Goal: Communication & Community: Answer question/provide support

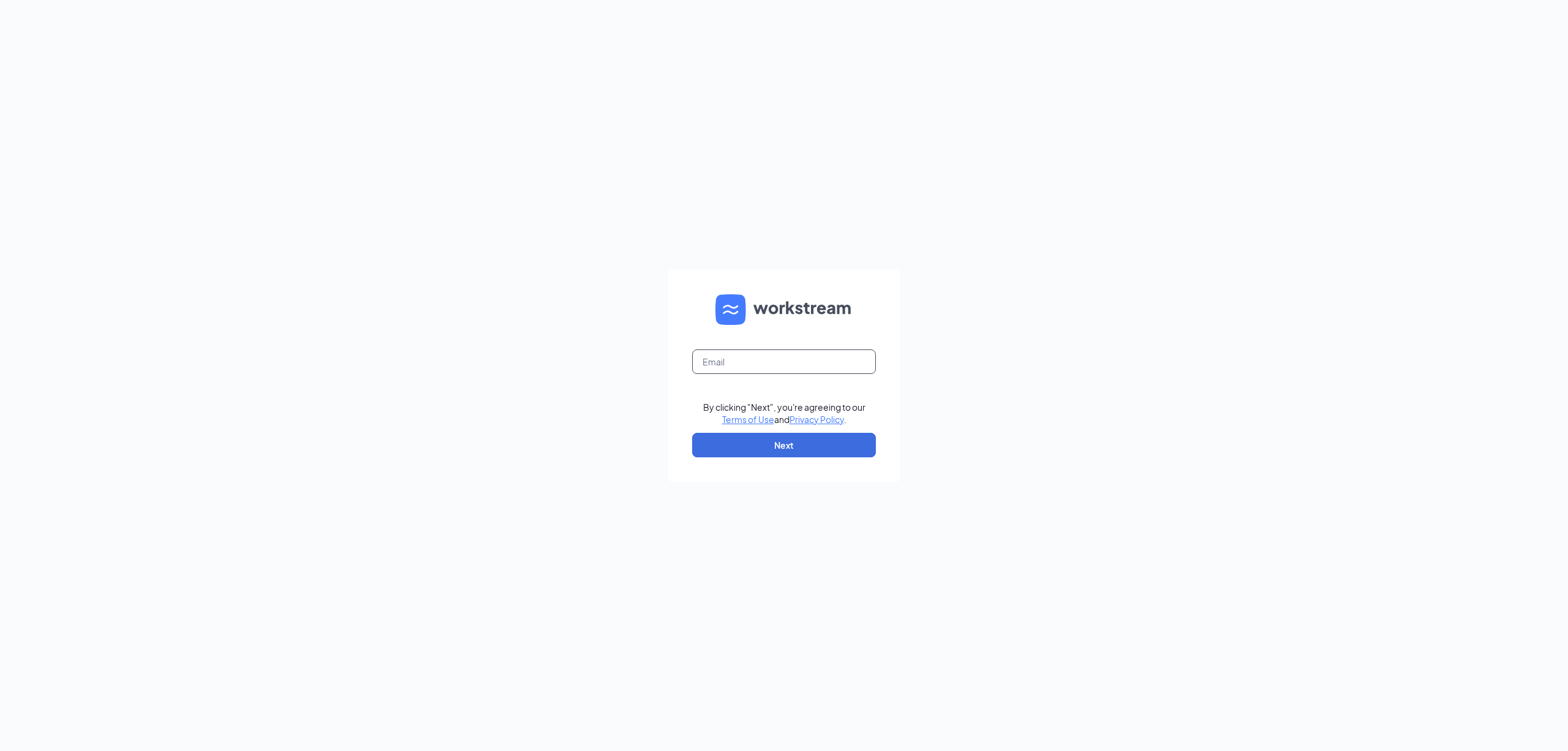
click at [721, 361] on input "text" at bounding box center [784, 361] width 184 height 25
type input "[EMAIL_ADDRESS][DOMAIN_NAME]"
click at [837, 438] on button "Next" at bounding box center [784, 445] width 184 height 25
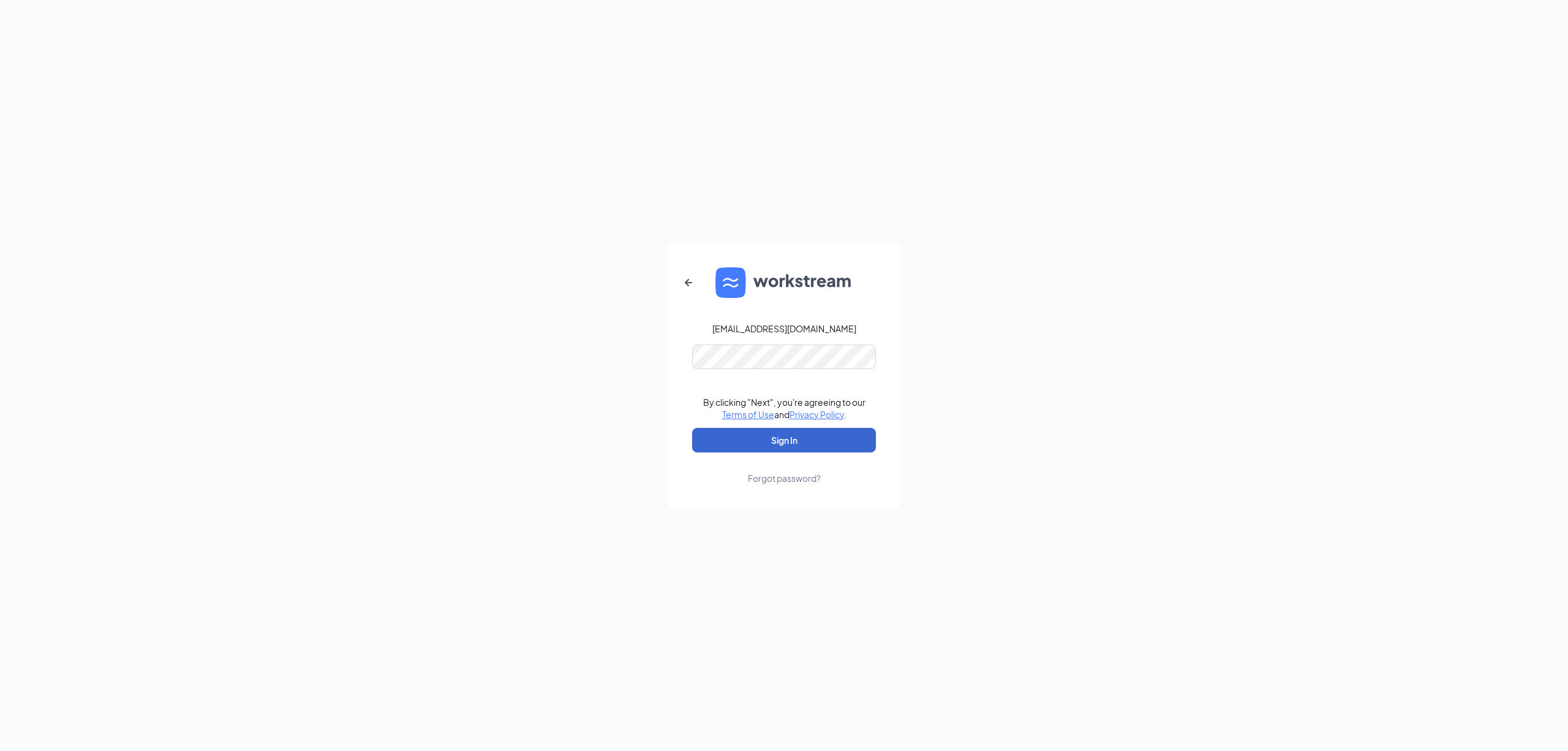
click at [837, 438] on button "Sign In" at bounding box center [784, 440] width 184 height 25
click at [781, 440] on button "Sign In" at bounding box center [784, 440] width 184 height 25
click at [723, 434] on button "Sign In" at bounding box center [784, 440] width 184 height 25
click at [746, 438] on button "Sign In" at bounding box center [784, 440] width 184 height 25
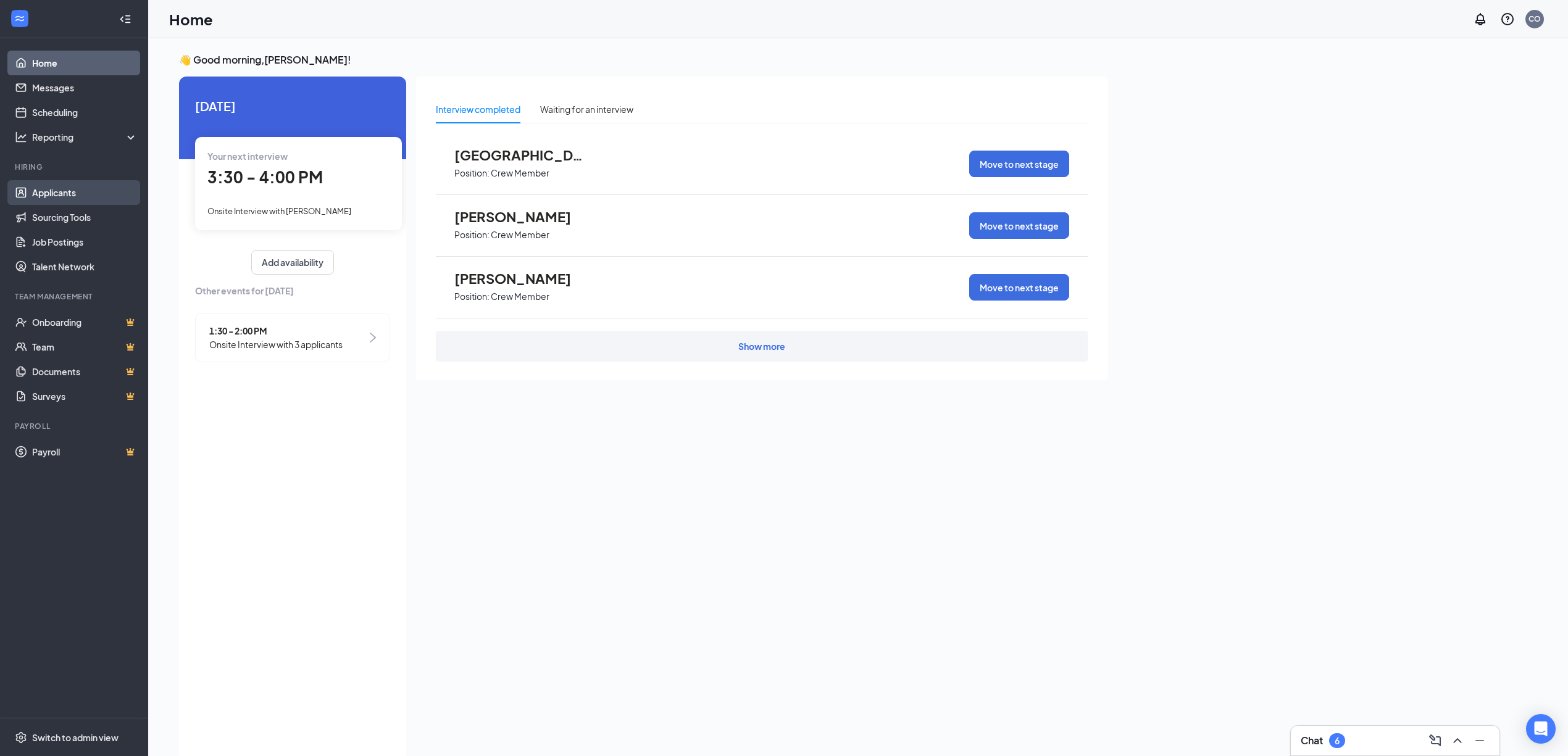
click at [62, 194] on link "Applicants" at bounding box center [84, 193] width 105 height 25
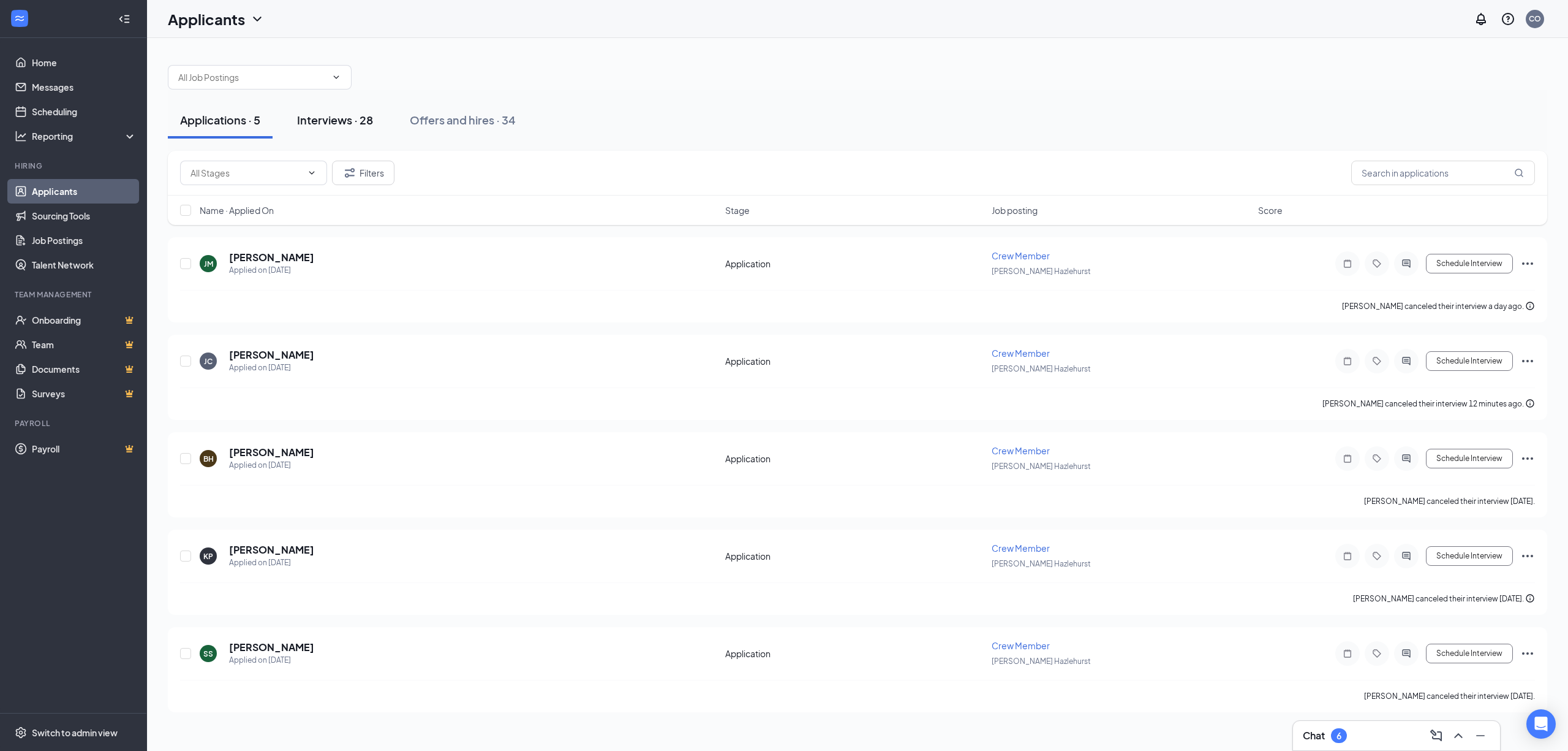
click at [351, 115] on div "Interviews · 28" at bounding box center [336, 119] width 76 height 15
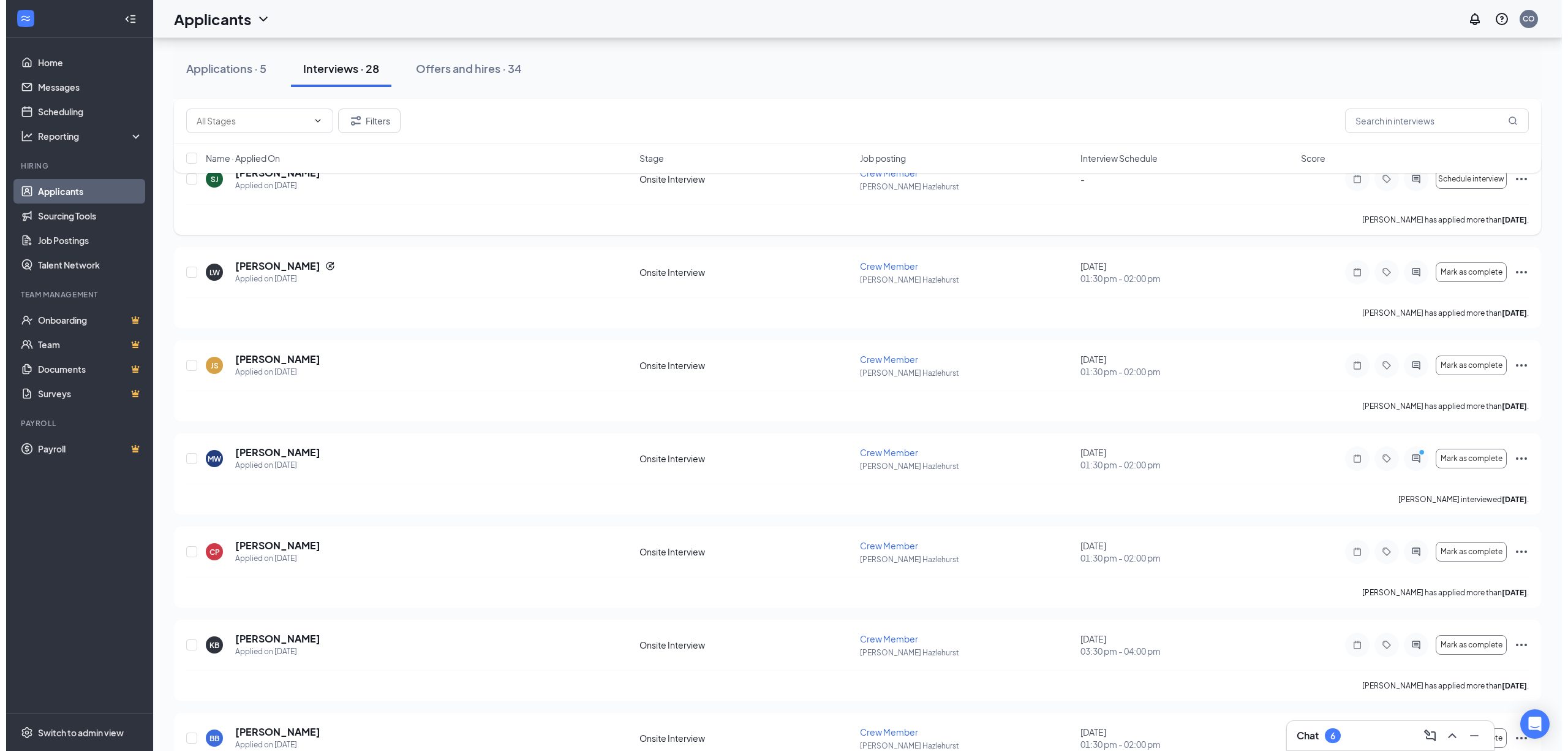
scroll to position [408, 0]
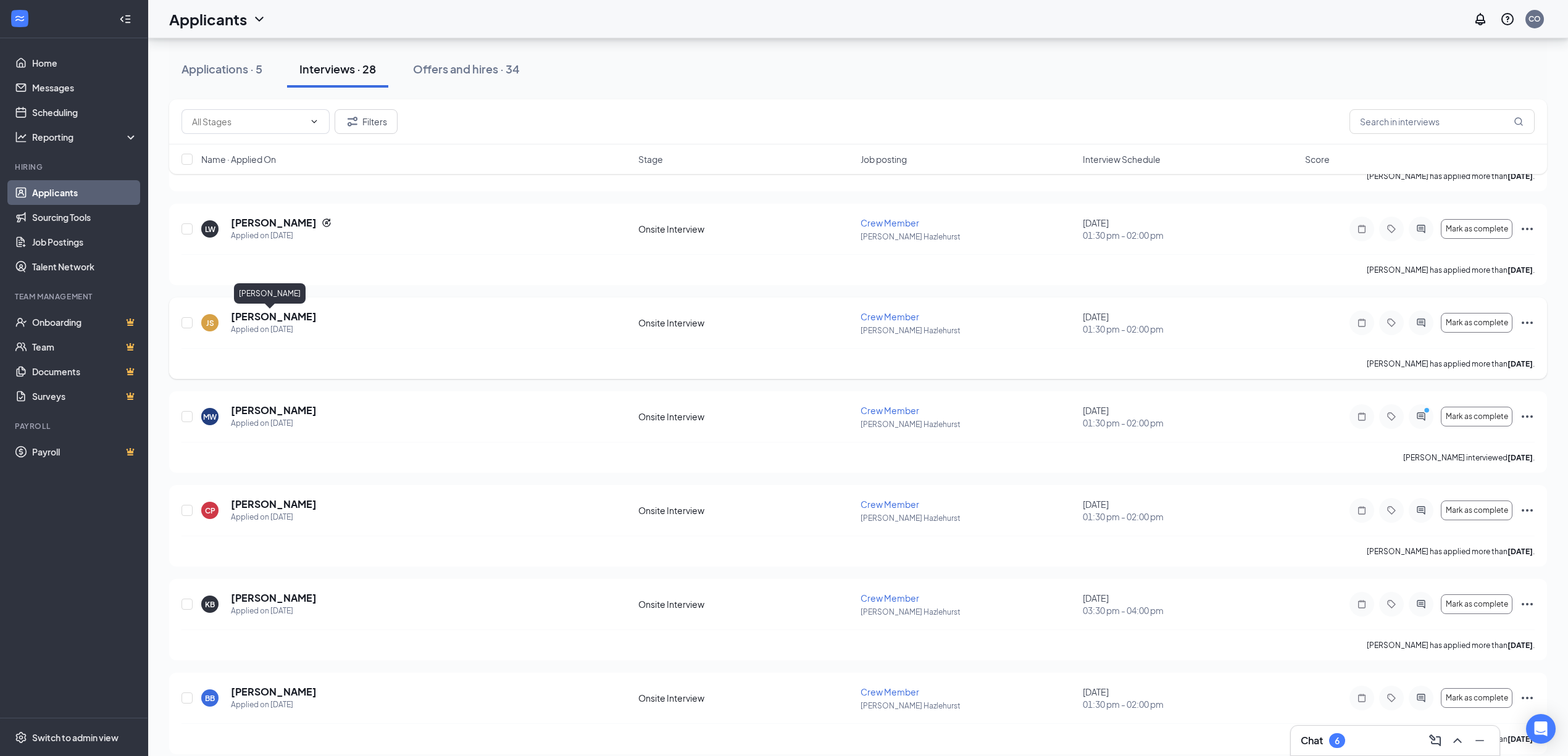
click at [267, 319] on h5 "[PERSON_NAME]" at bounding box center [273, 316] width 86 height 13
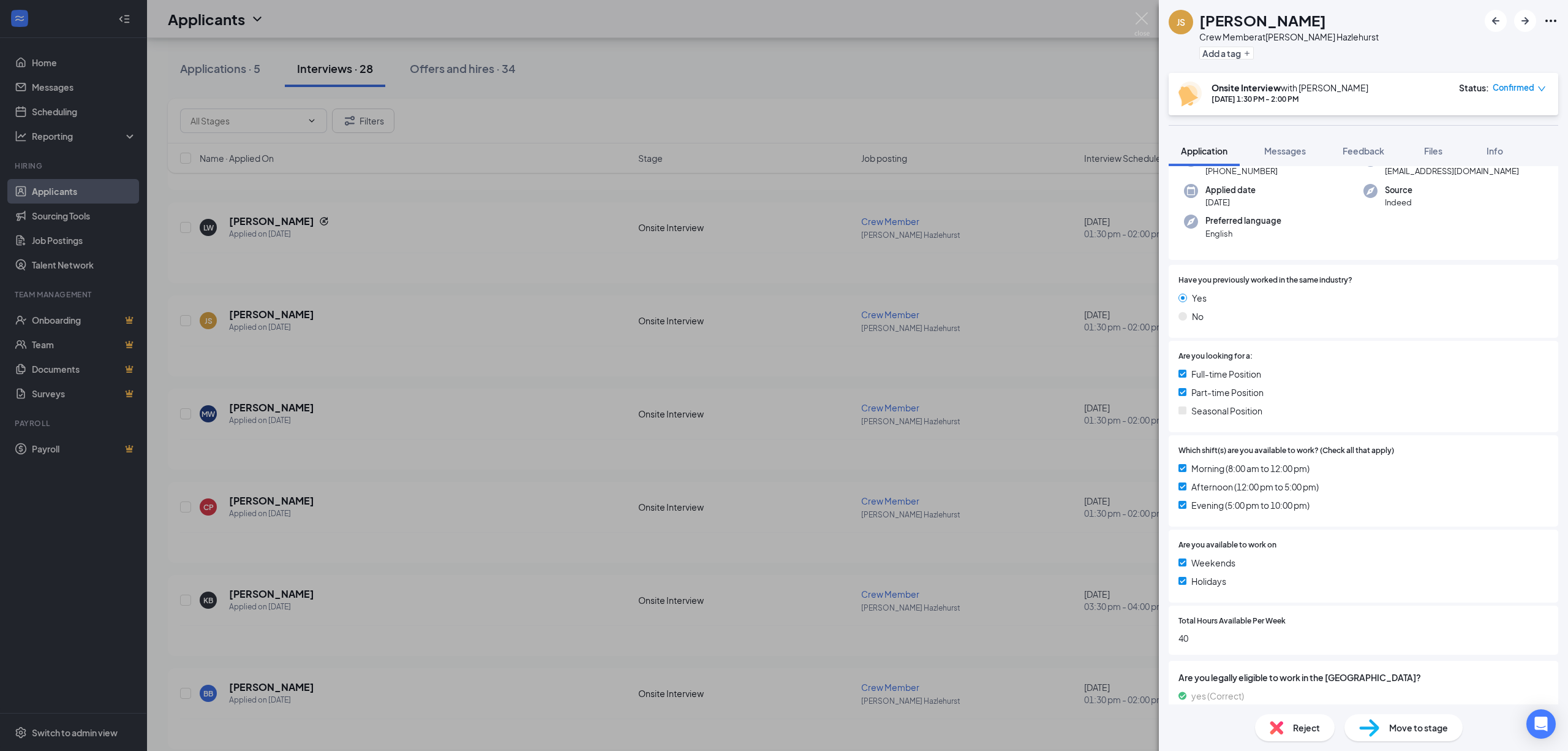
scroll to position [196, 0]
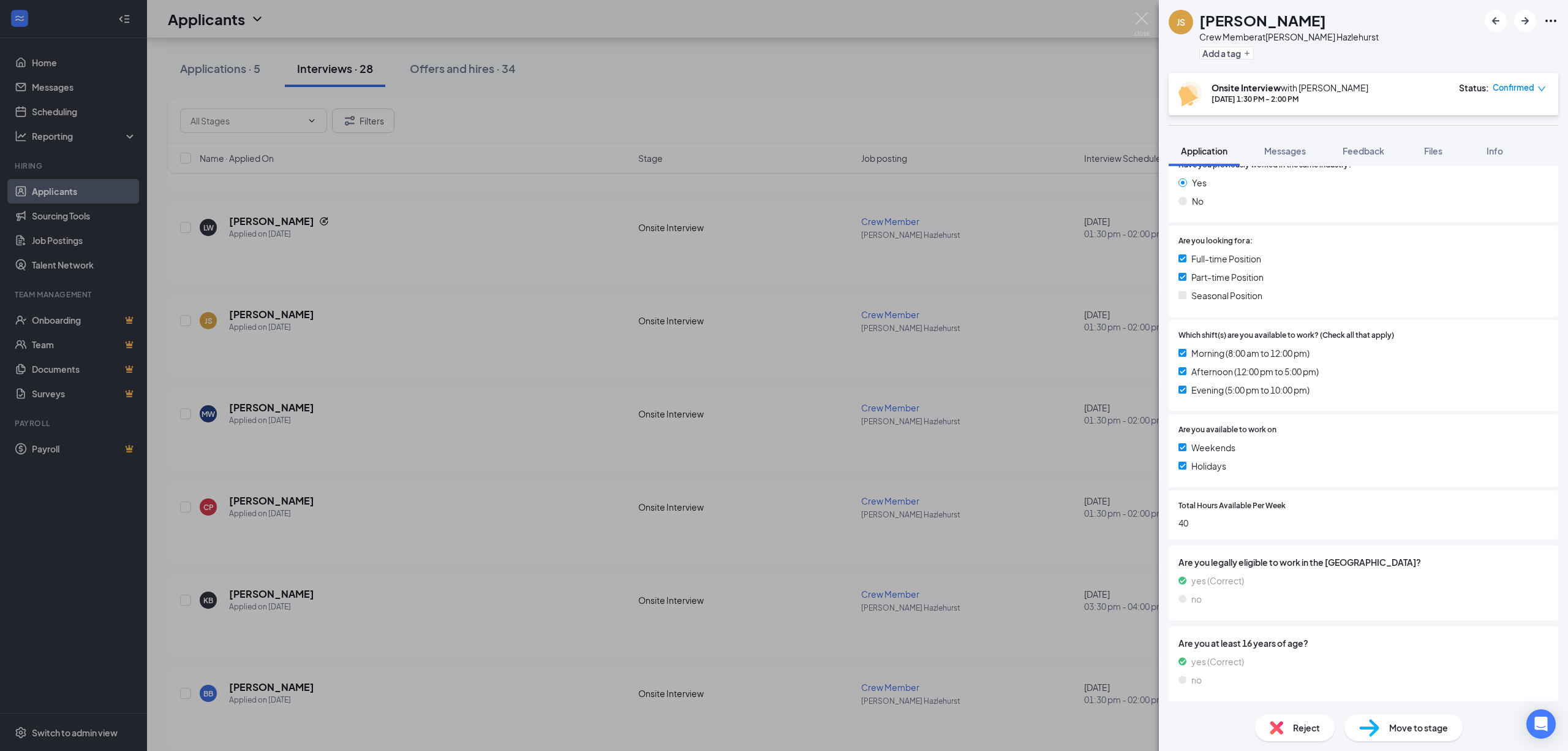
click at [1413, 732] on span "Move to stage" at bounding box center [1419, 727] width 59 height 13
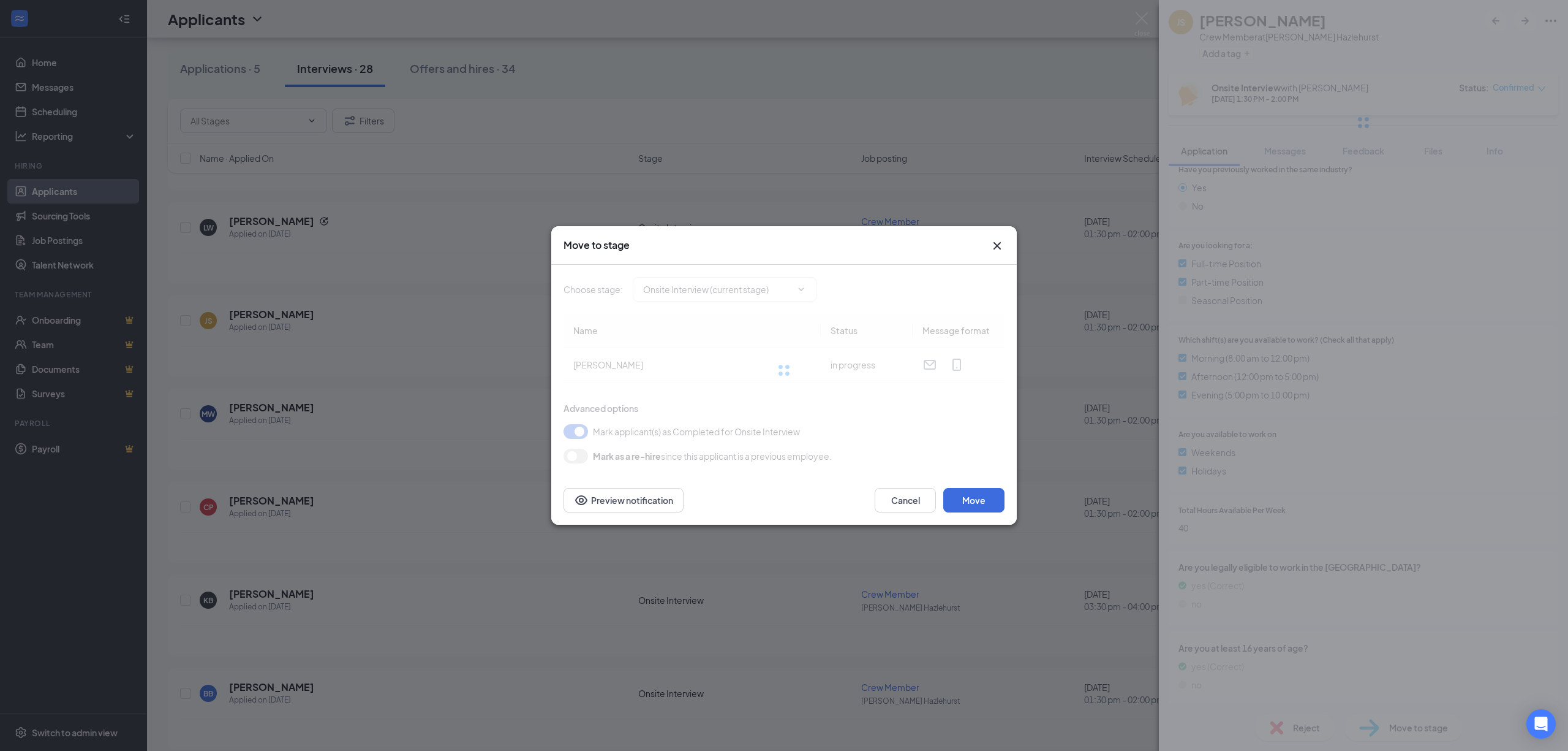
type input "Hiring Complete (final stage)"
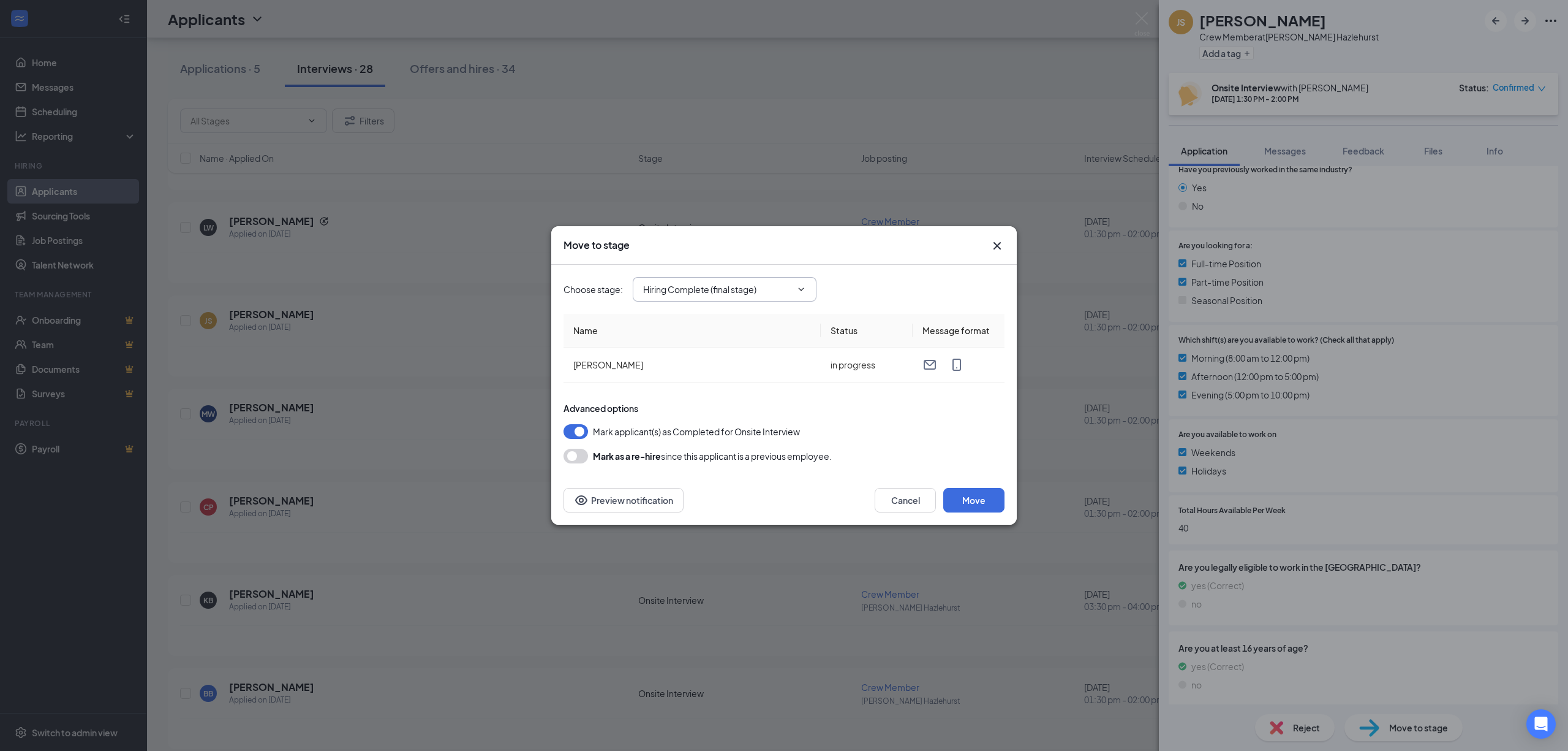
click at [800, 292] on icon "ChevronDown" at bounding box center [801, 289] width 10 height 10
click at [801, 279] on span "Hiring Complete (final stage)" at bounding box center [725, 289] width 184 height 25
click at [801, 292] on icon "ChevronDown" at bounding box center [801, 289] width 10 height 10
click at [797, 290] on icon "ChevronDown" at bounding box center [801, 289] width 10 height 10
click at [767, 290] on input "Hiring Complete (final stage)" at bounding box center [717, 289] width 148 height 13
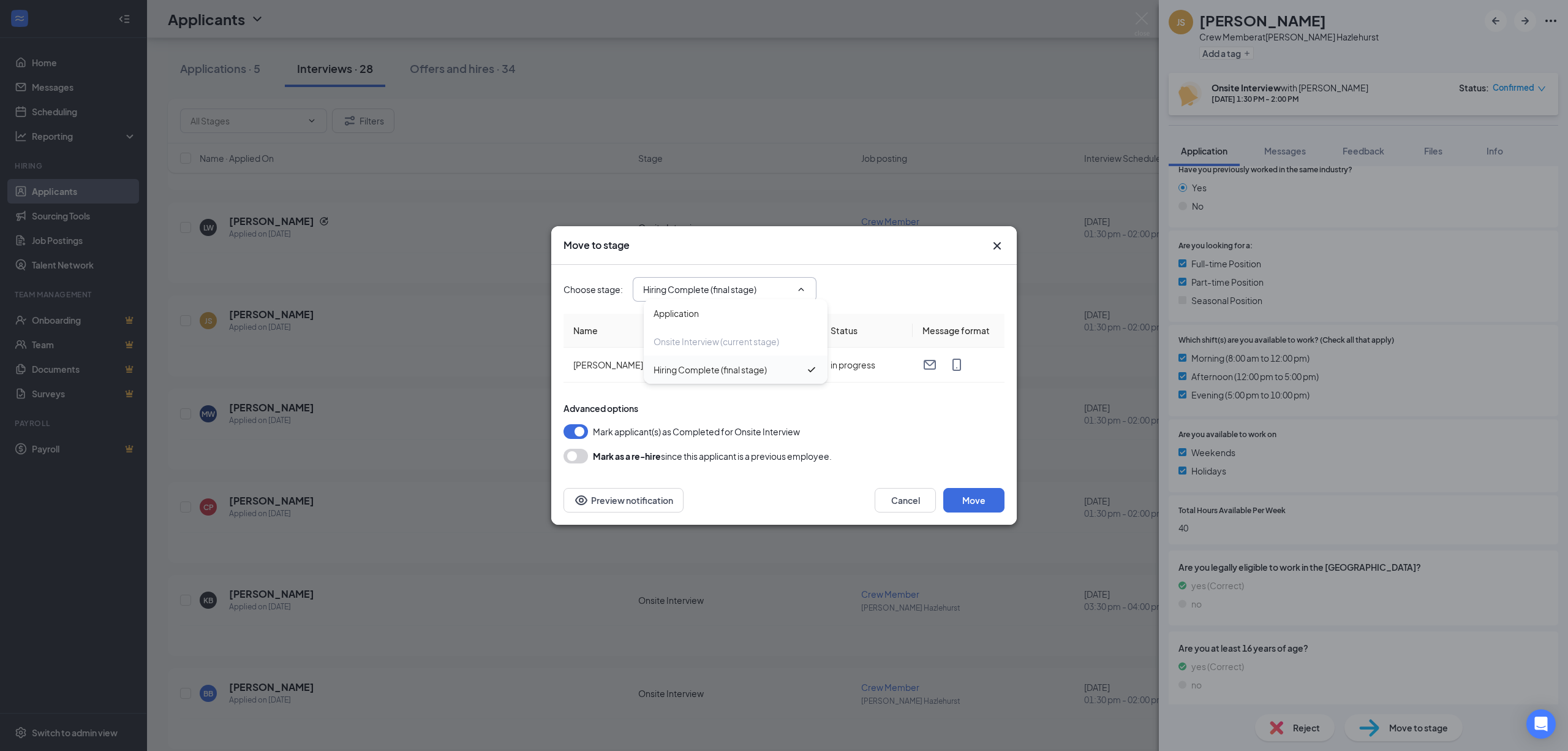
click at [758, 368] on div "Hiring Complete (final stage)" at bounding box center [710, 370] width 114 height 13
click at [960, 493] on button "Move" at bounding box center [974, 500] width 61 height 25
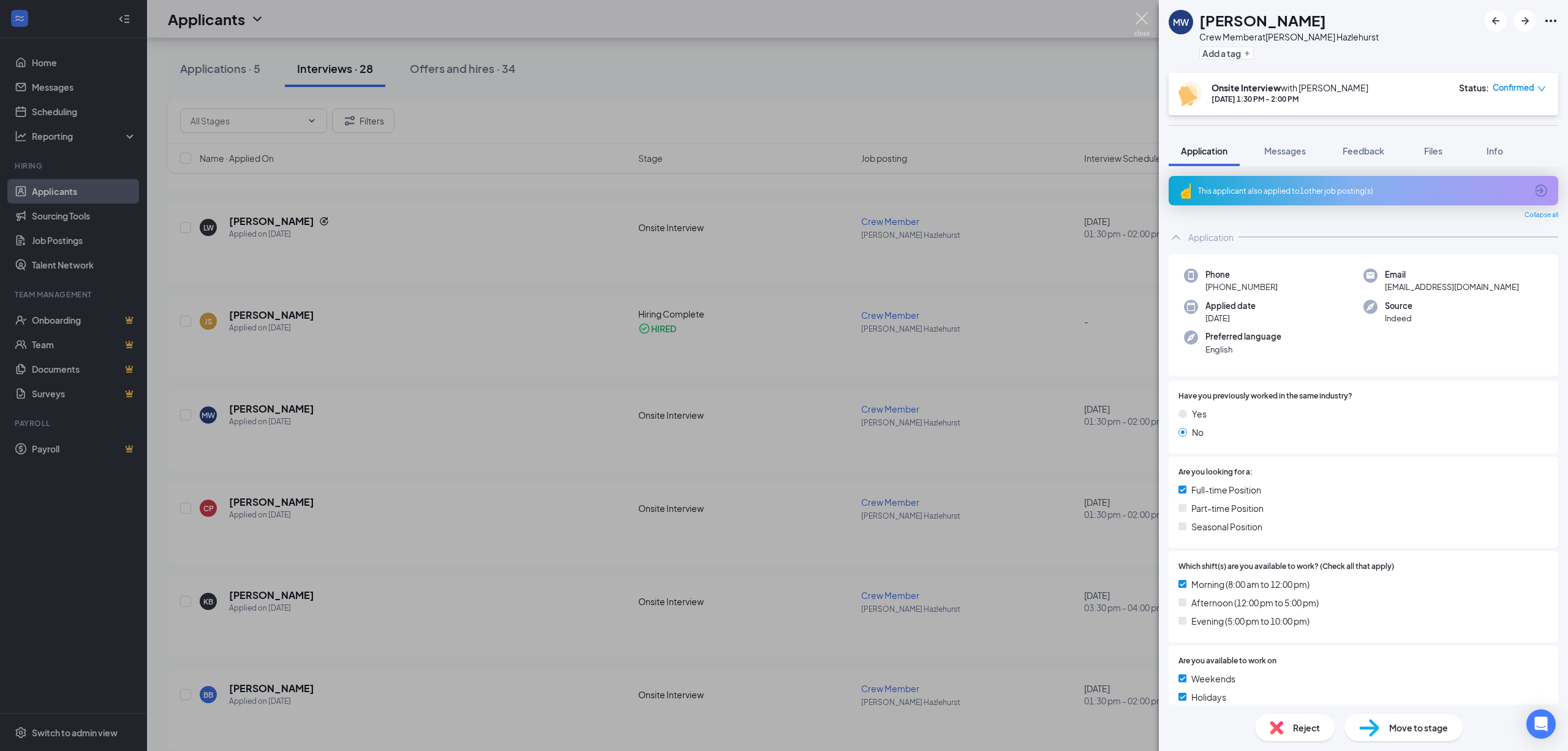
click at [1145, 18] on img at bounding box center [1142, 24] width 15 height 24
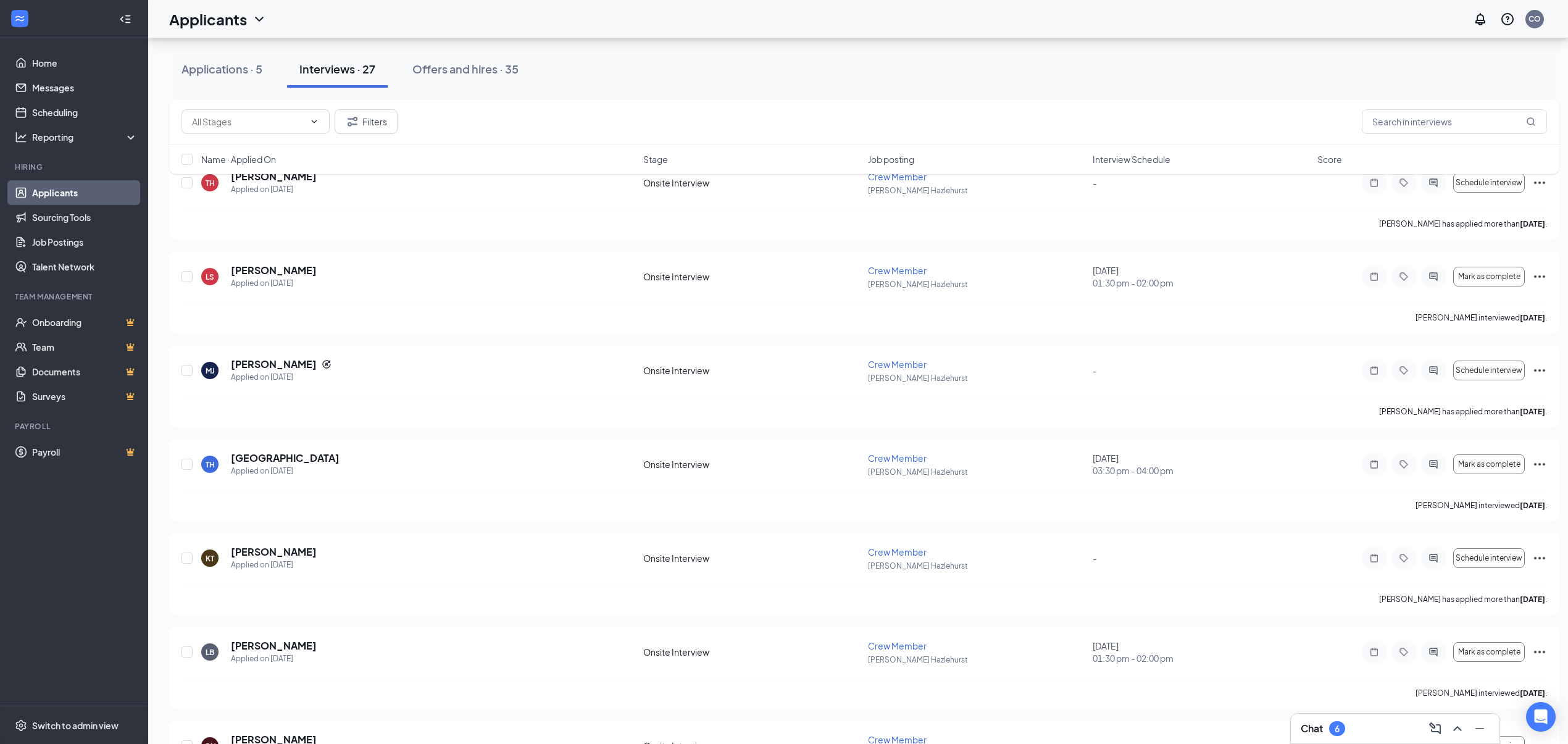
scroll to position [82, 0]
click at [238, 63] on div "Applications · 5" at bounding box center [221, 68] width 81 height 15
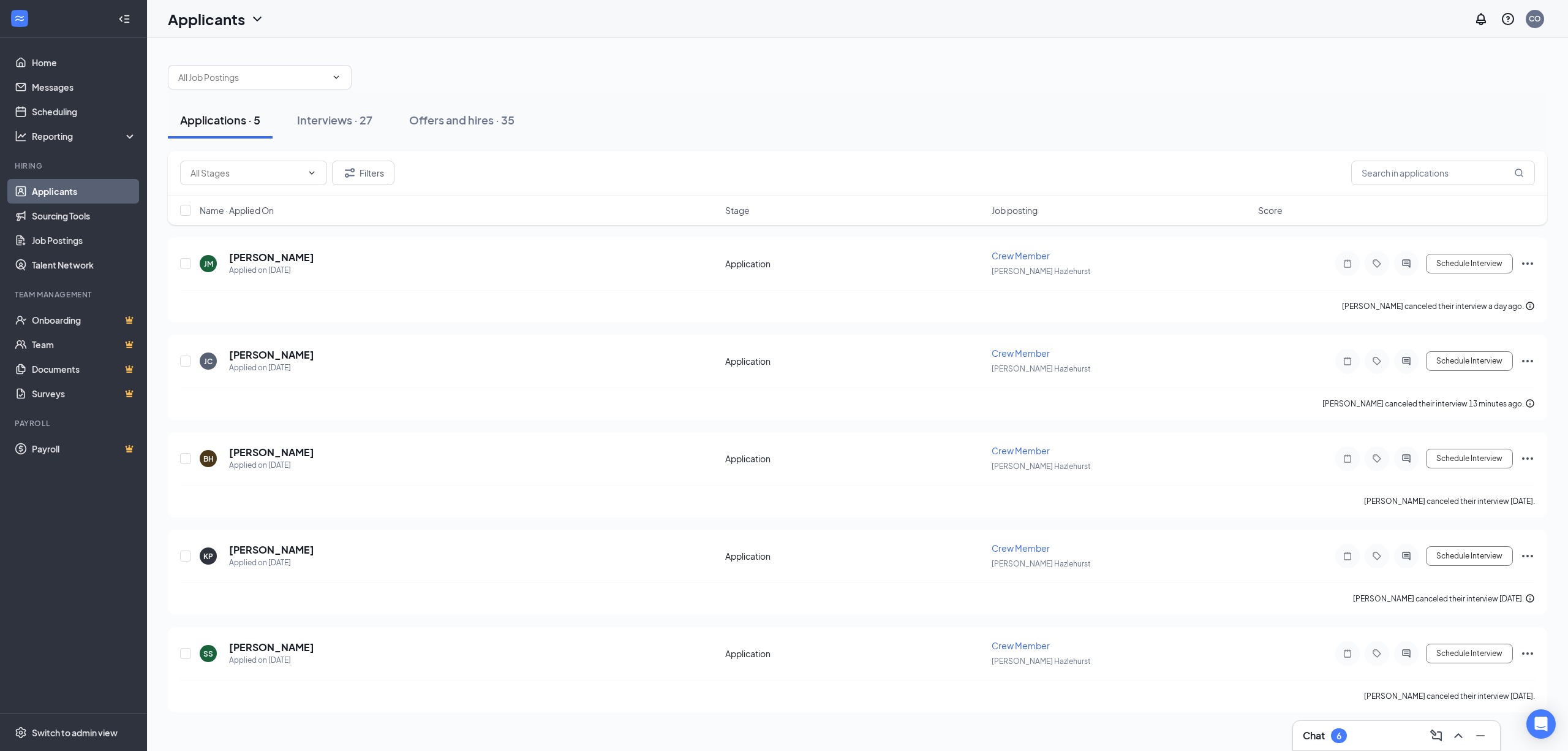
click at [1347, 741] on div "Chat 6" at bounding box center [1324, 735] width 44 height 15
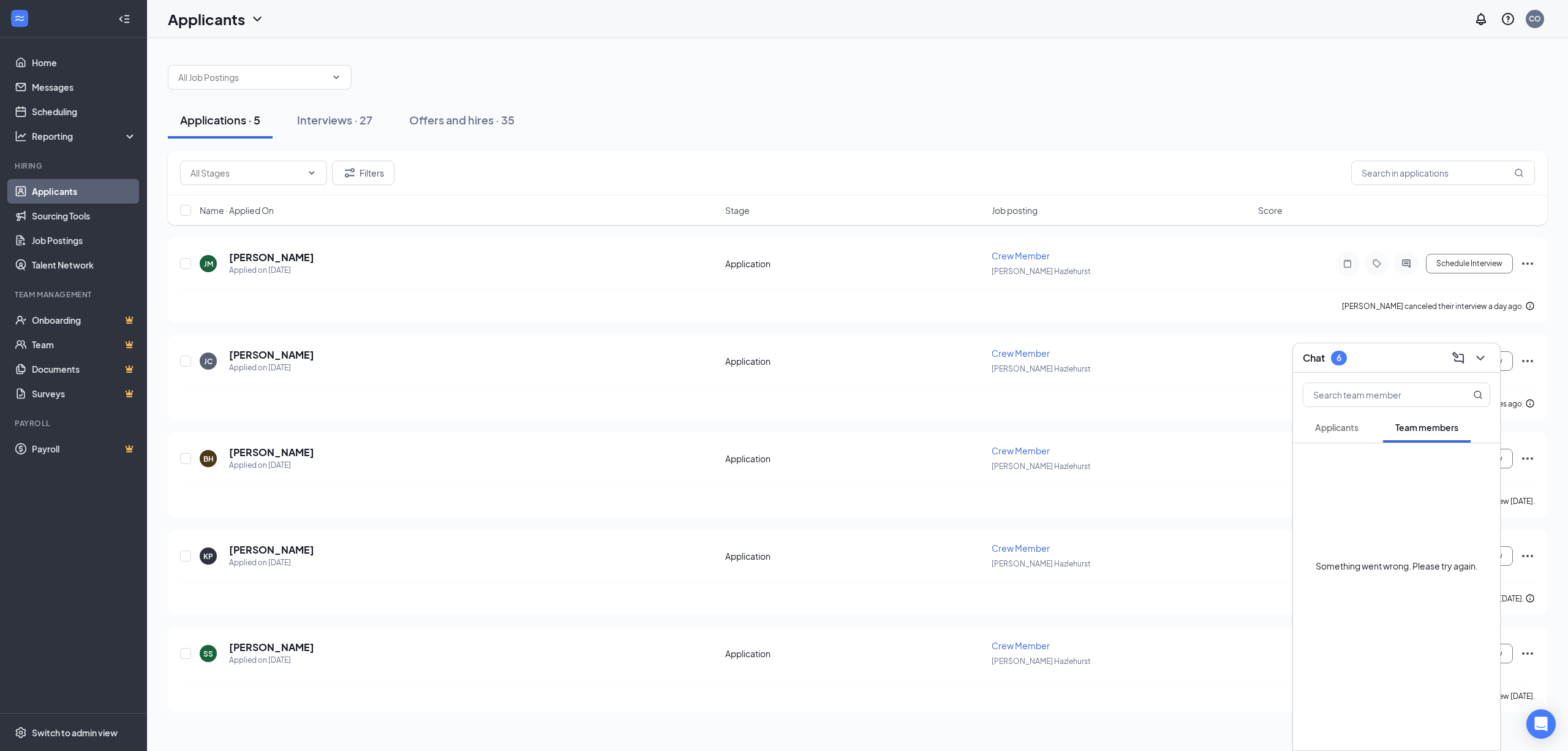
click at [1343, 436] on button "Applicants" at bounding box center [1337, 427] width 68 height 31
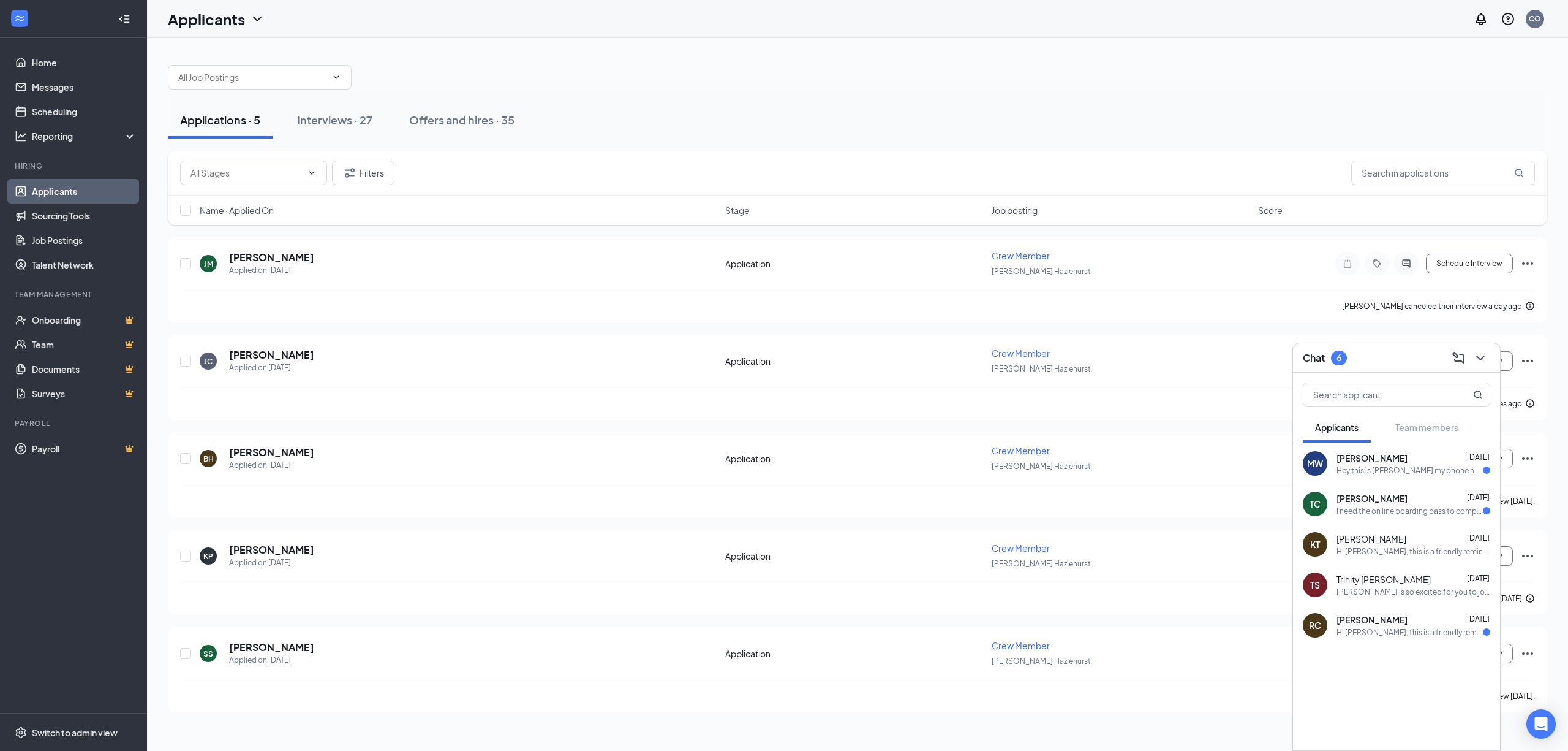
click at [1377, 467] on div "Hey this is [PERSON_NAME] my phone has broke [DATE] and I just got another one …" at bounding box center [1410, 470] width 147 height 11
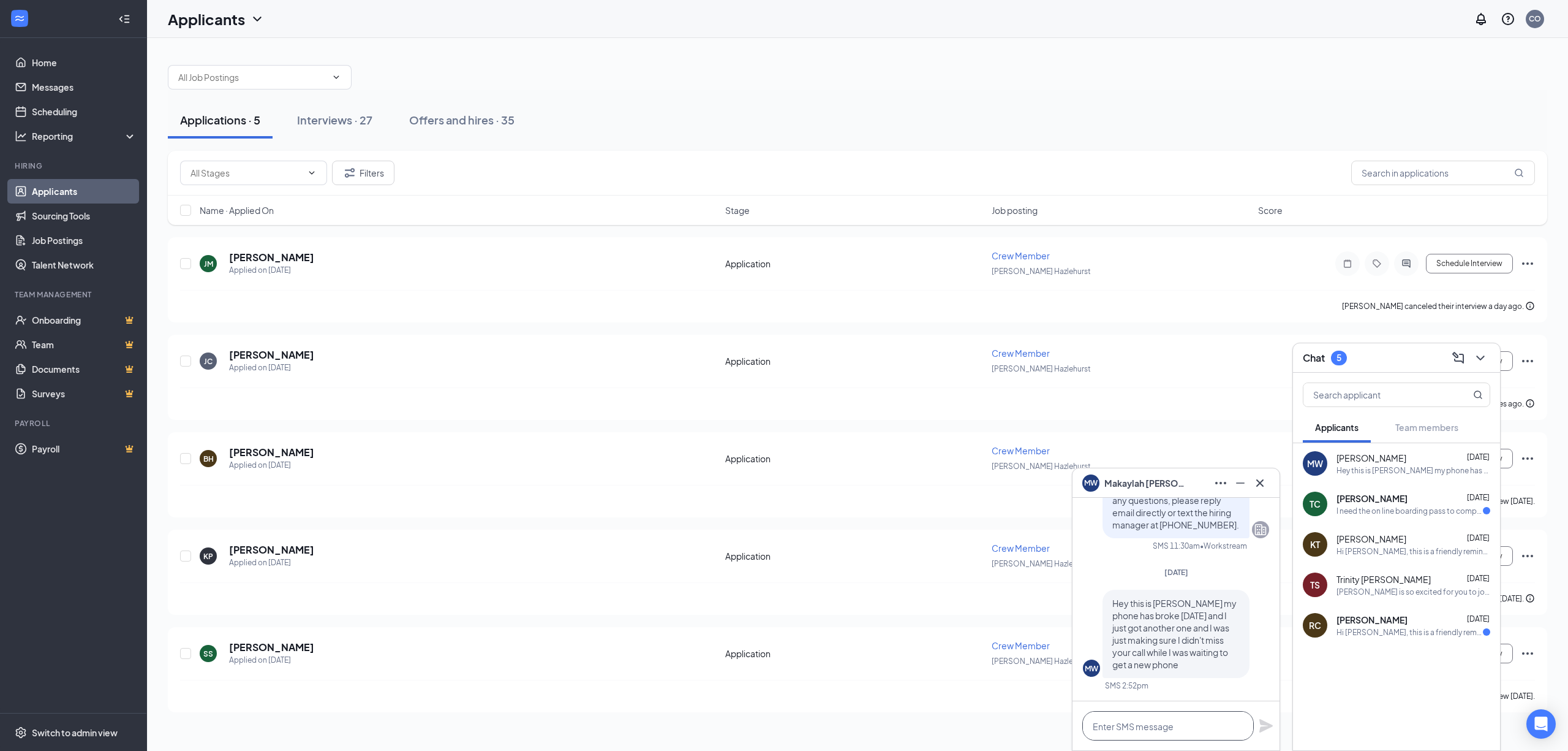
click at [1152, 724] on textarea at bounding box center [1168, 724] width 172 height 29
type textarea "w"
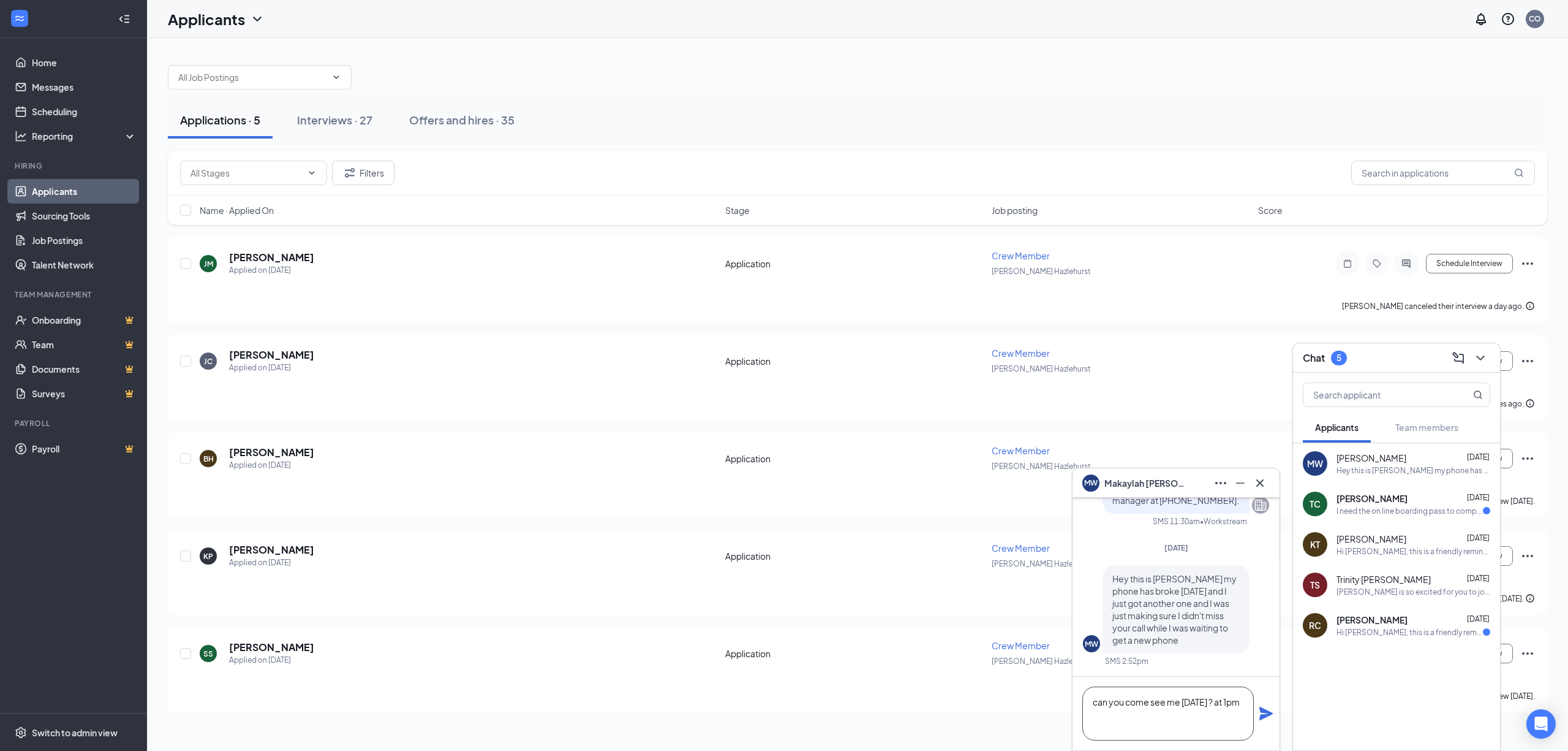
type textarea "can you come see me [DATE] ? at 1pm"
click at [1267, 716] on icon "Plane" at bounding box center [1266, 714] width 15 height 15
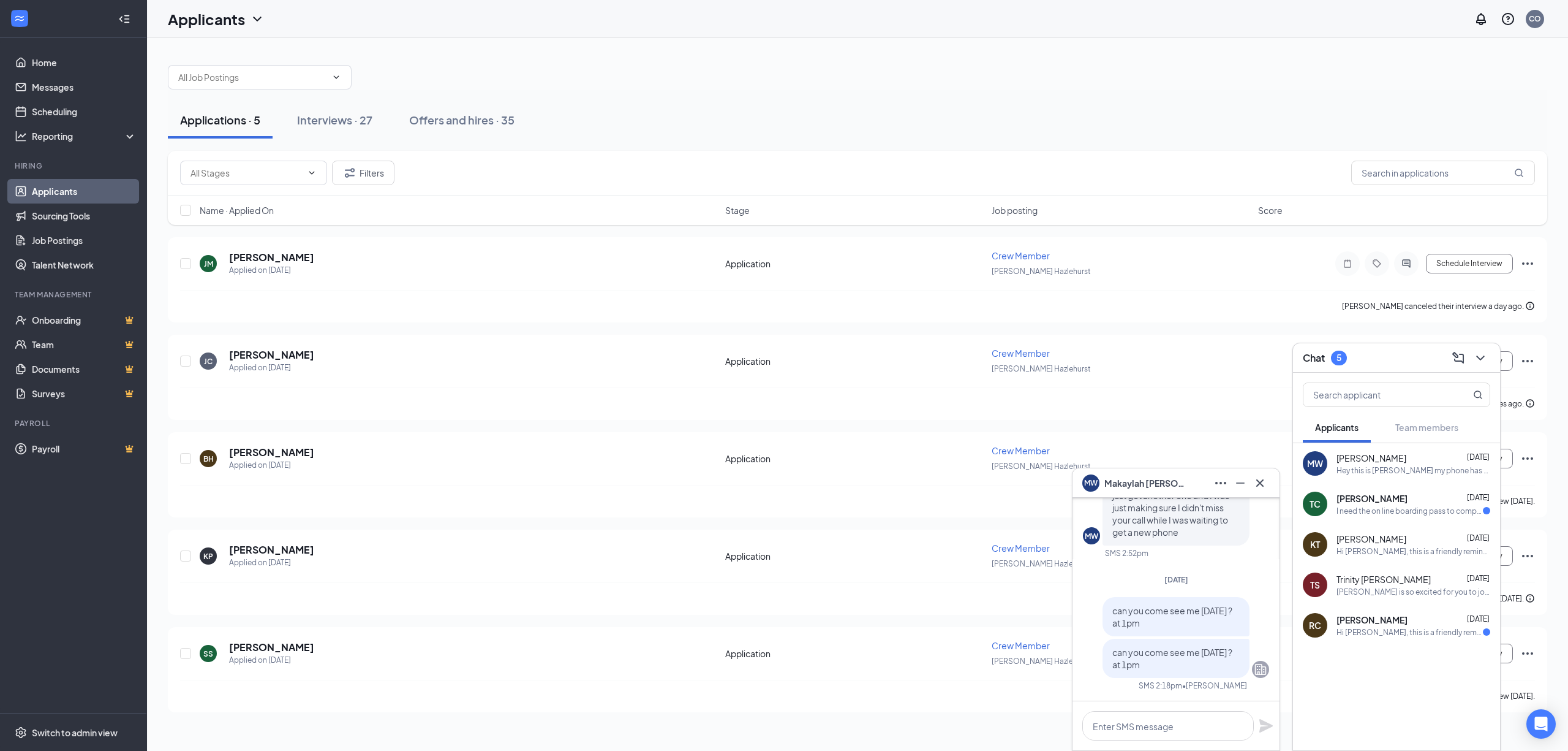
click at [1371, 498] on span "[PERSON_NAME]" at bounding box center [1372, 498] width 71 height 12
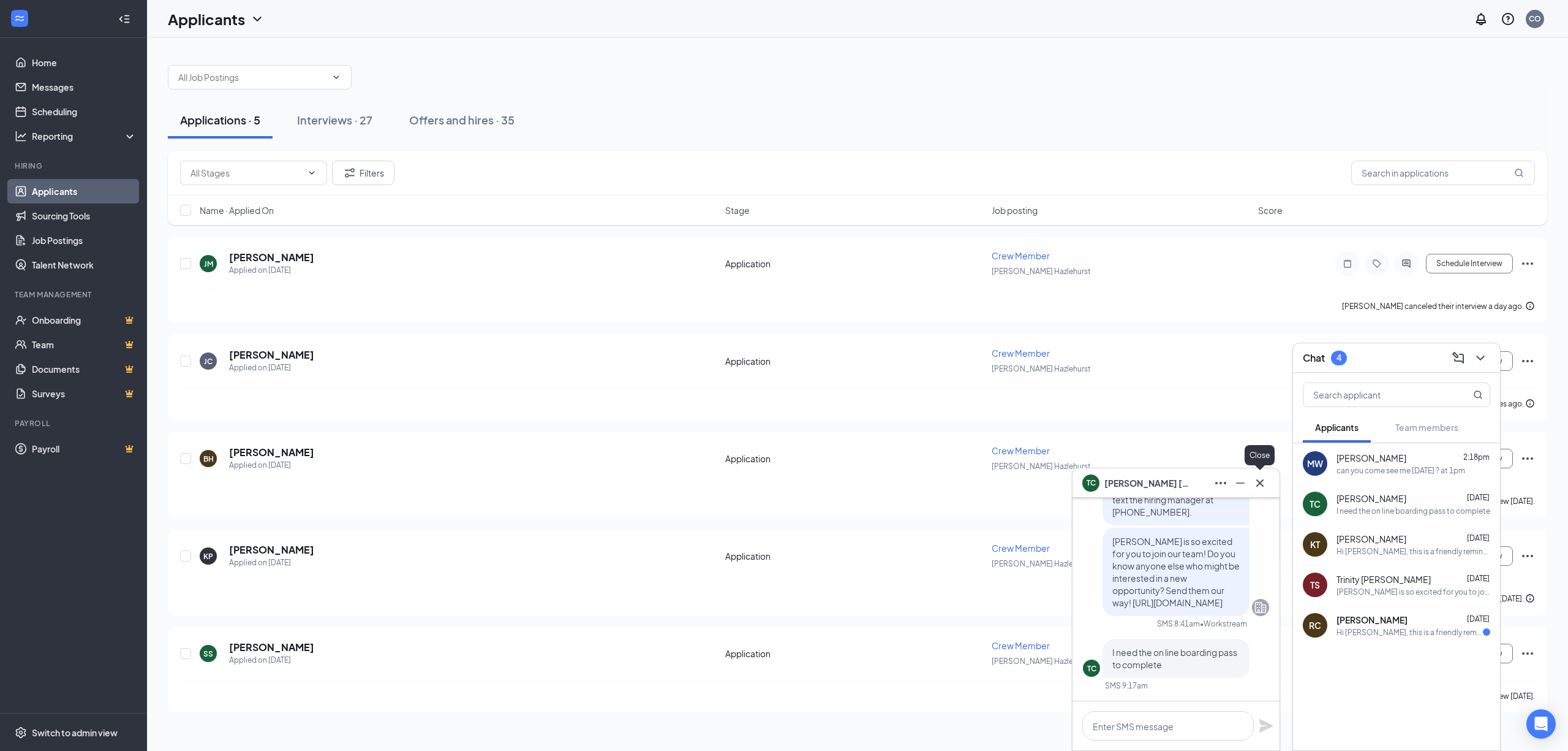
click at [1261, 491] on button at bounding box center [1261, 483] width 20 height 20
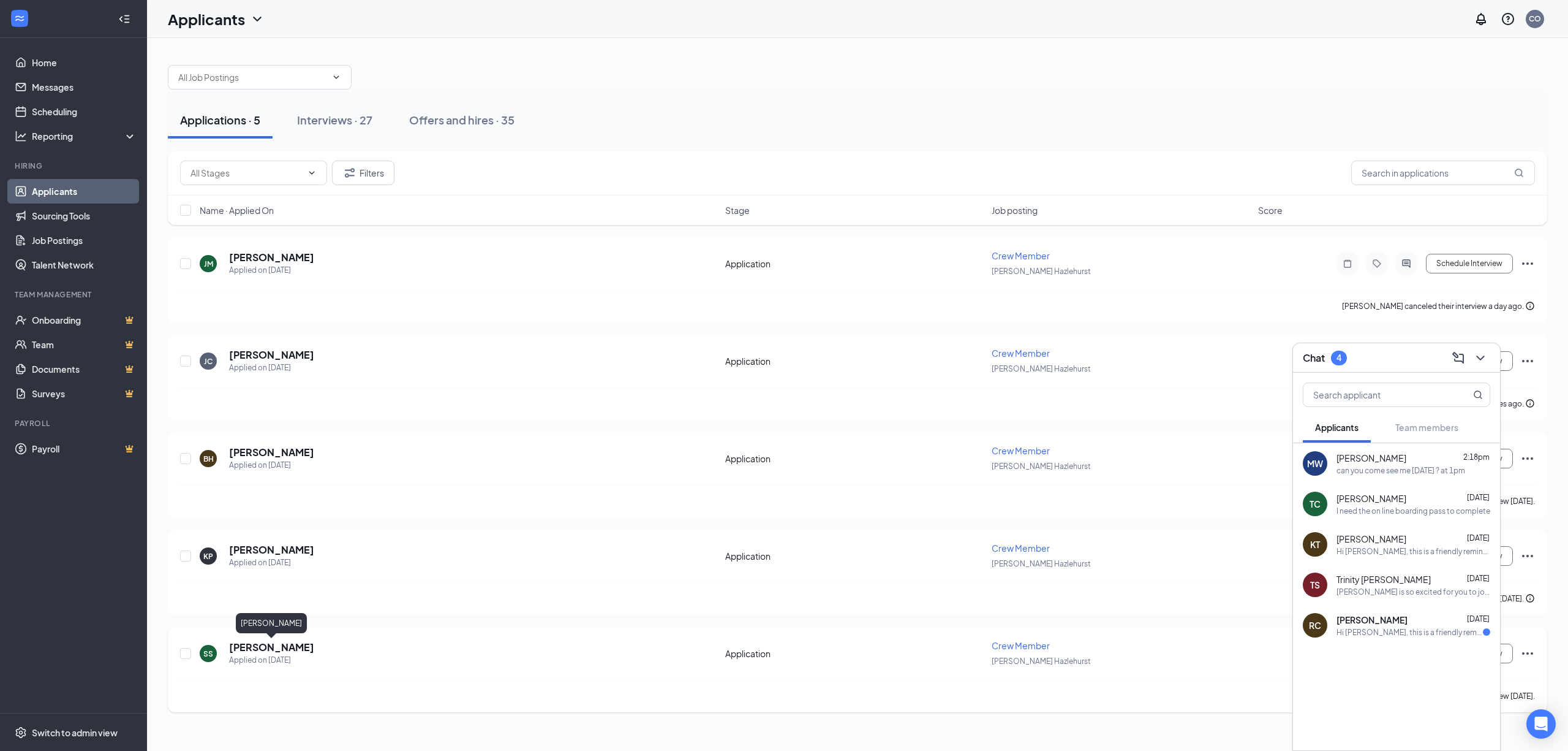
click at [302, 651] on h5 "[PERSON_NAME]" at bounding box center [271, 647] width 85 height 13
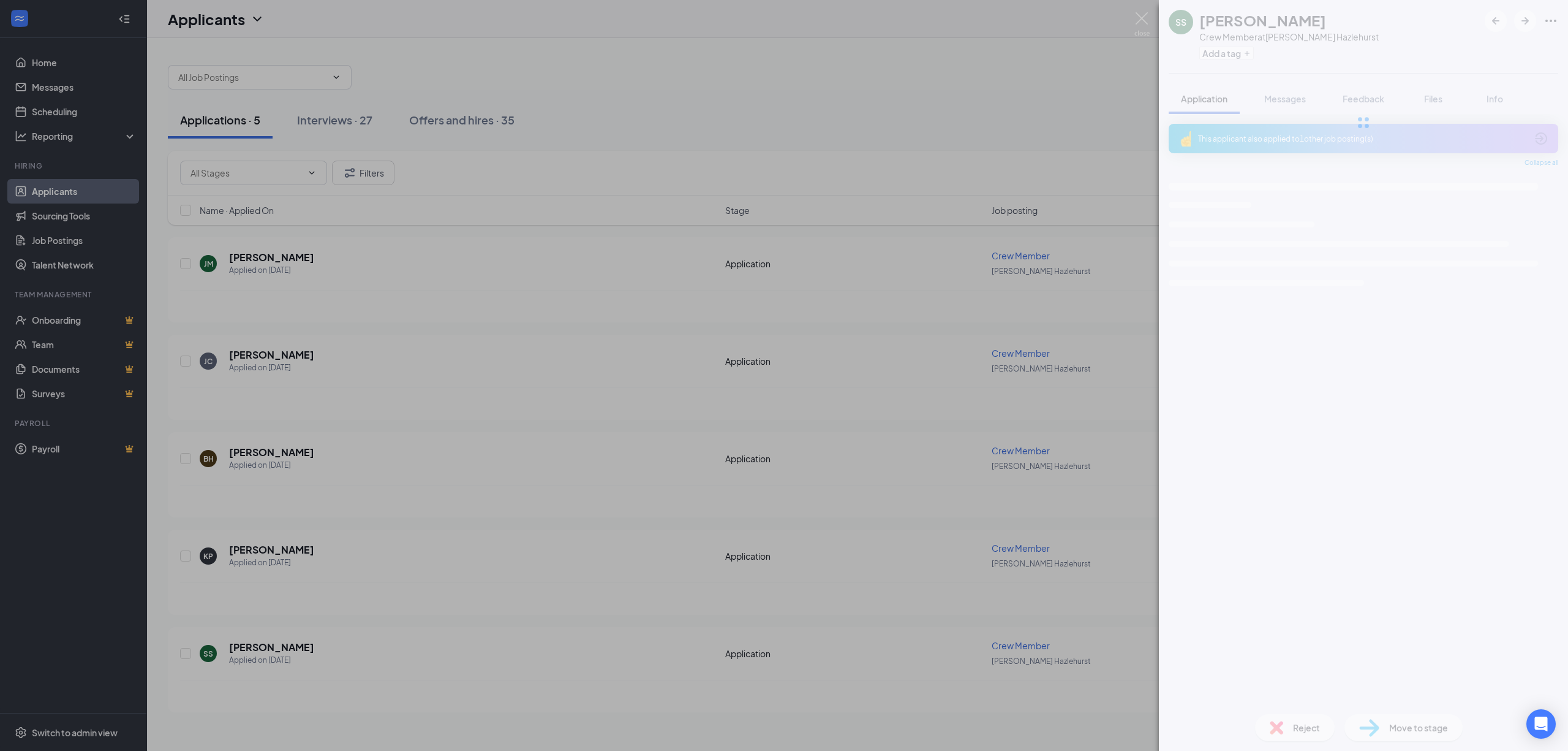
click at [1133, 13] on div "SS [PERSON_NAME] Crew Member at [PERSON_NAME] Hazlehurst Add a tag Application …" at bounding box center [784, 376] width 1568 height 751
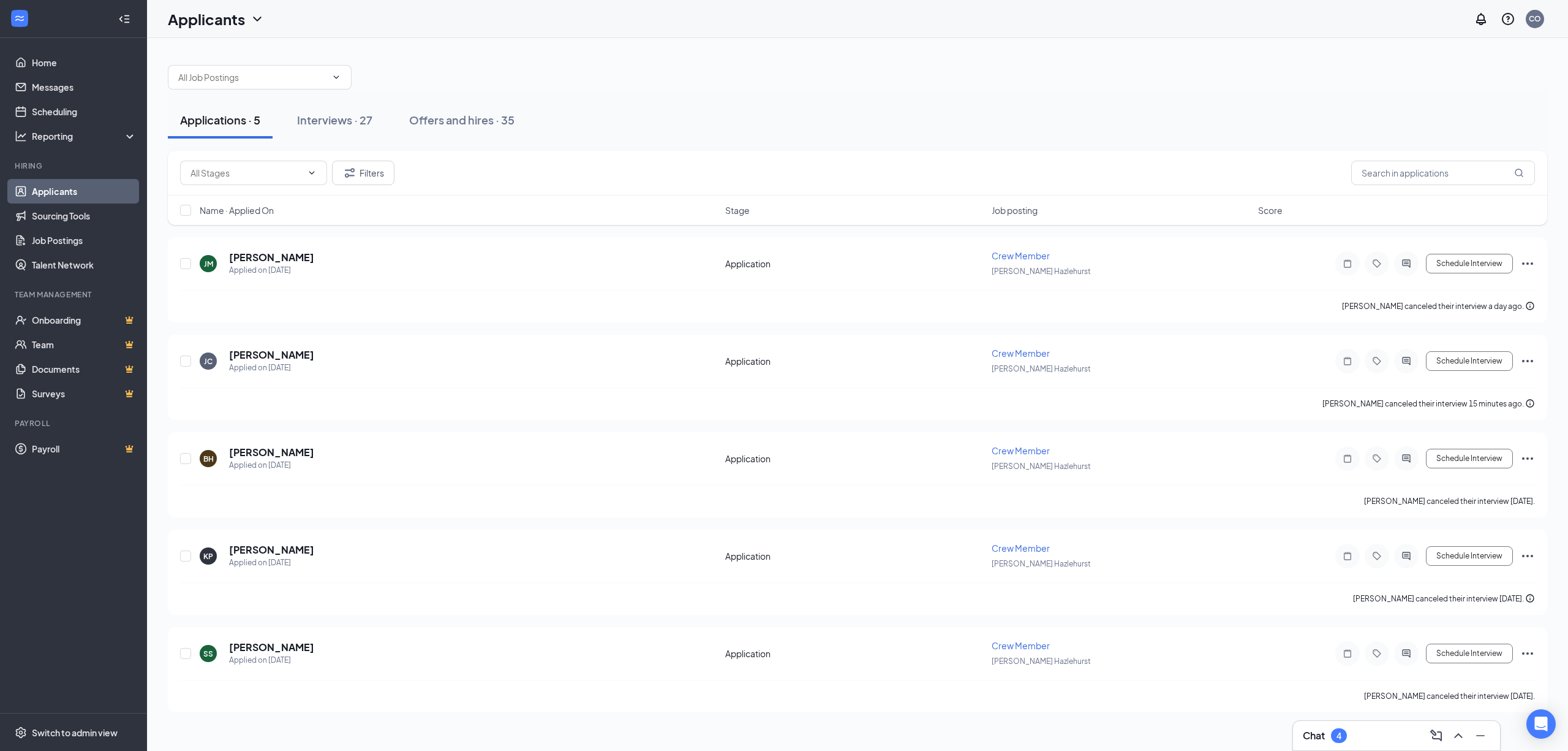
click at [1327, 732] on div "Chat 4" at bounding box center [1324, 735] width 44 height 15
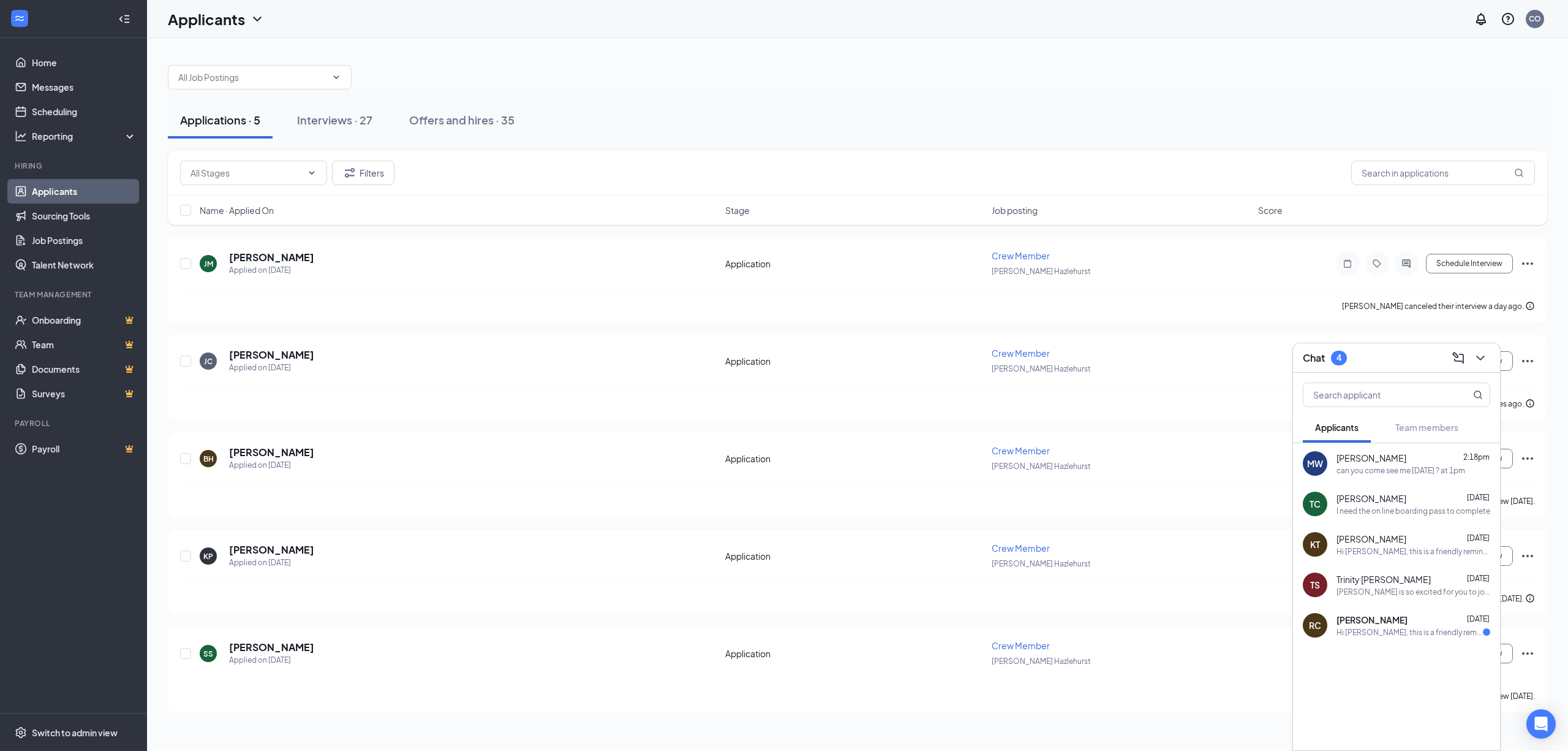
click at [1390, 623] on span "[PERSON_NAME]" at bounding box center [1372, 619] width 71 height 12
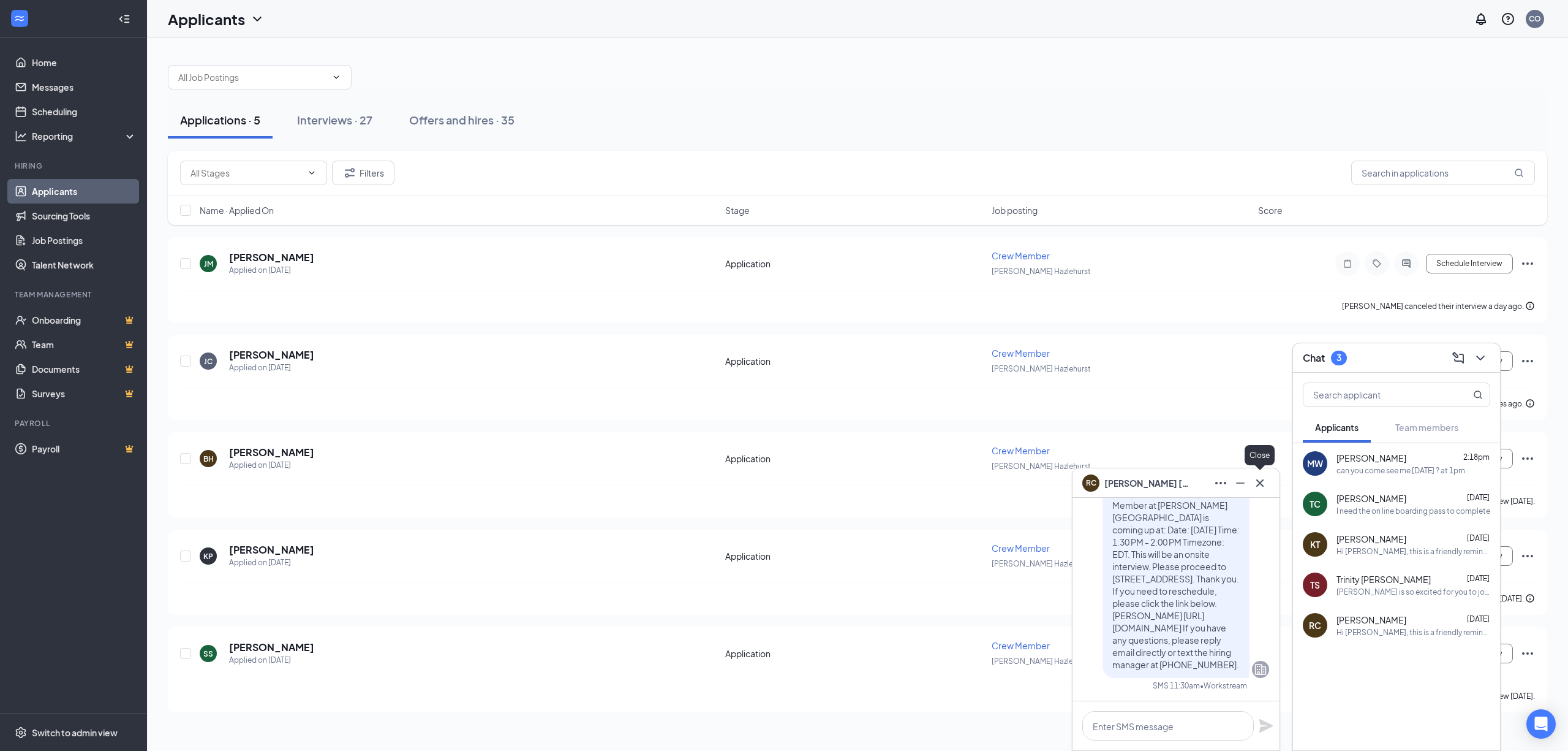
click at [1263, 481] on icon "Cross" at bounding box center [1261, 483] width 15 height 15
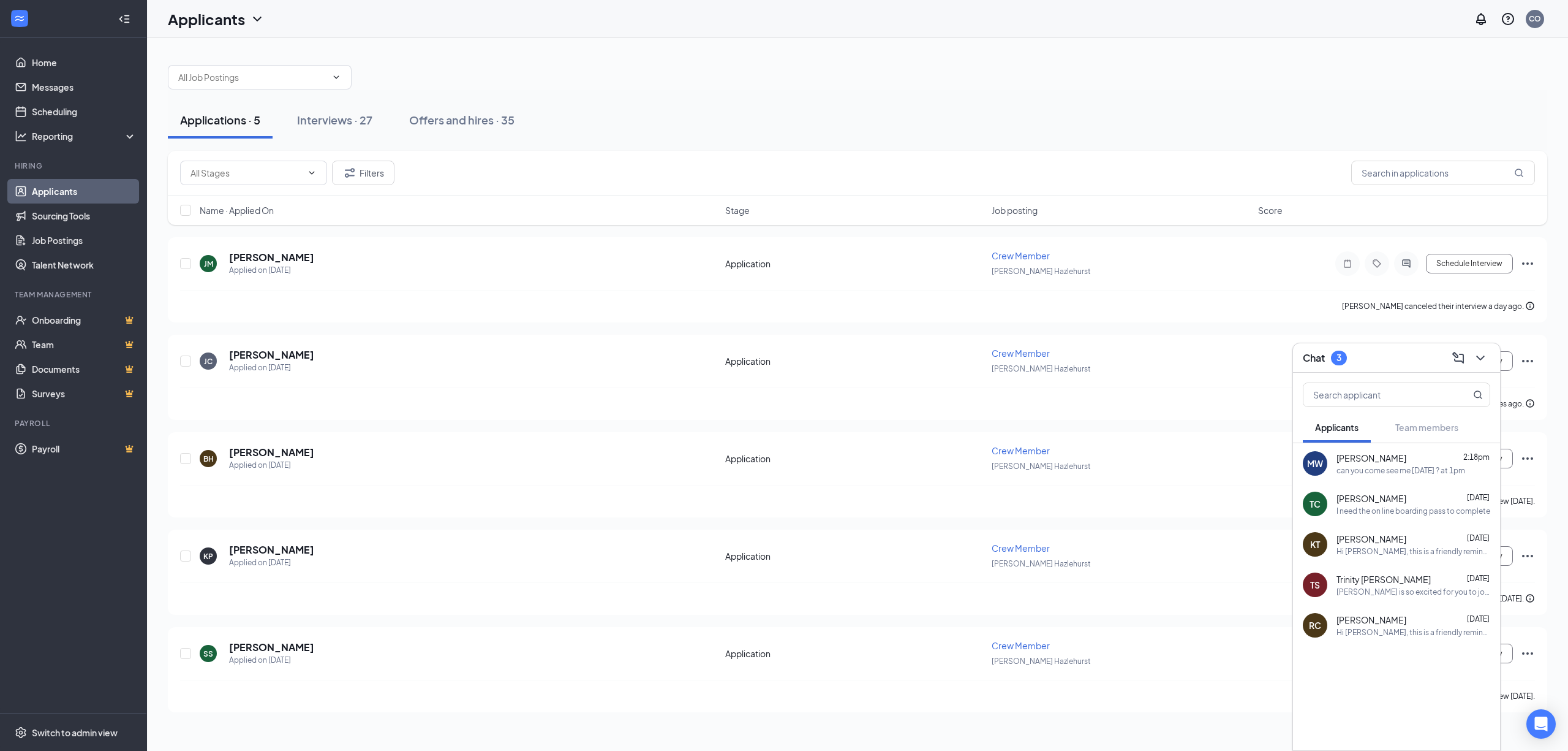
click at [1344, 427] on span "Applicants" at bounding box center [1337, 427] width 43 height 11
click at [1312, 359] on h3 "Chat" at bounding box center [1314, 358] width 22 height 13
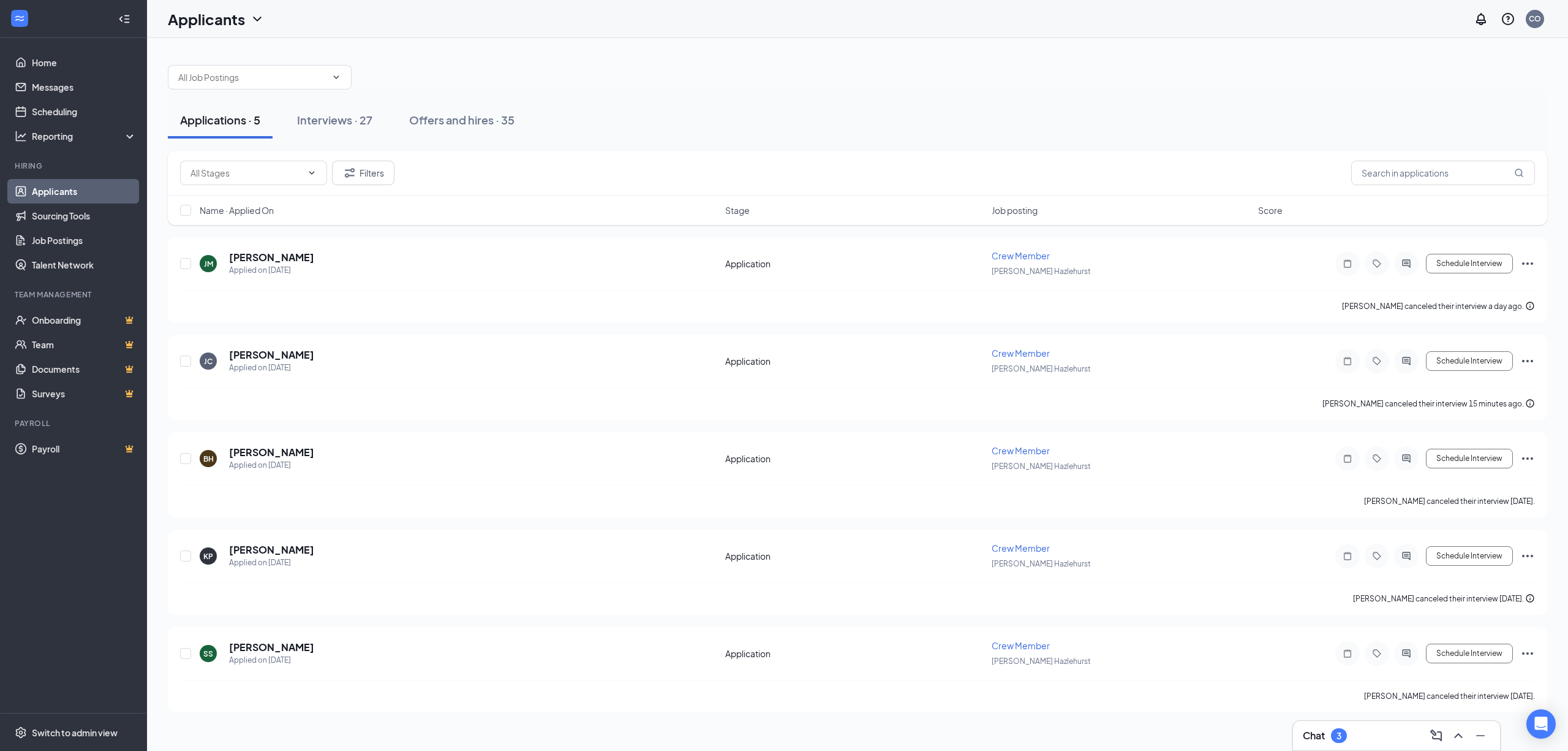
click at [1371, 735] on div "Chat 3" at bounding box center [1396, 735] width 187 height 20
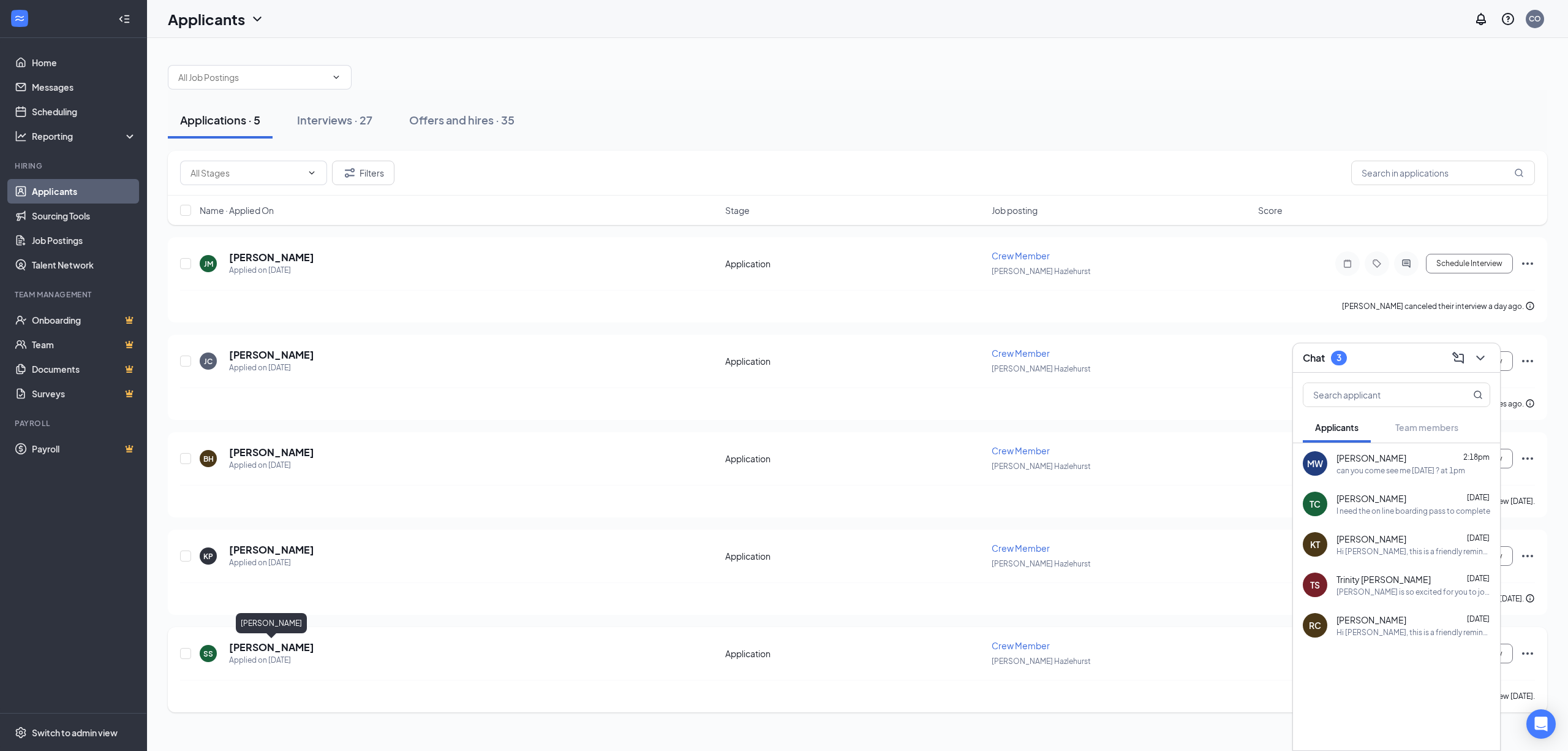
click at [281, 646] on h5 "[PERSON_NAME]" at bounding box center [271, 647] width 85 height 13
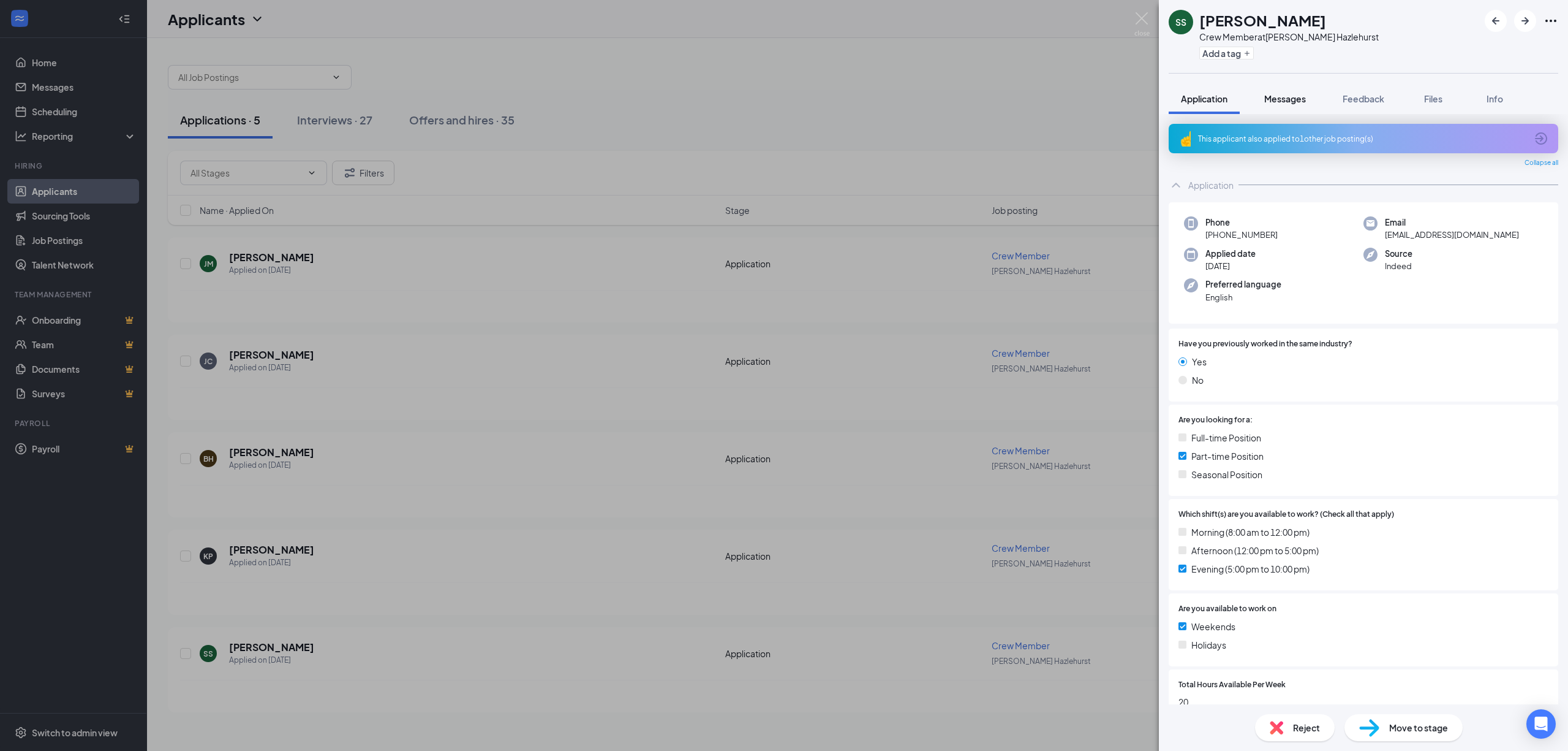
click at [1294, 106] on button "Messages" at bounding box center [1285, 99] width 66 height 31
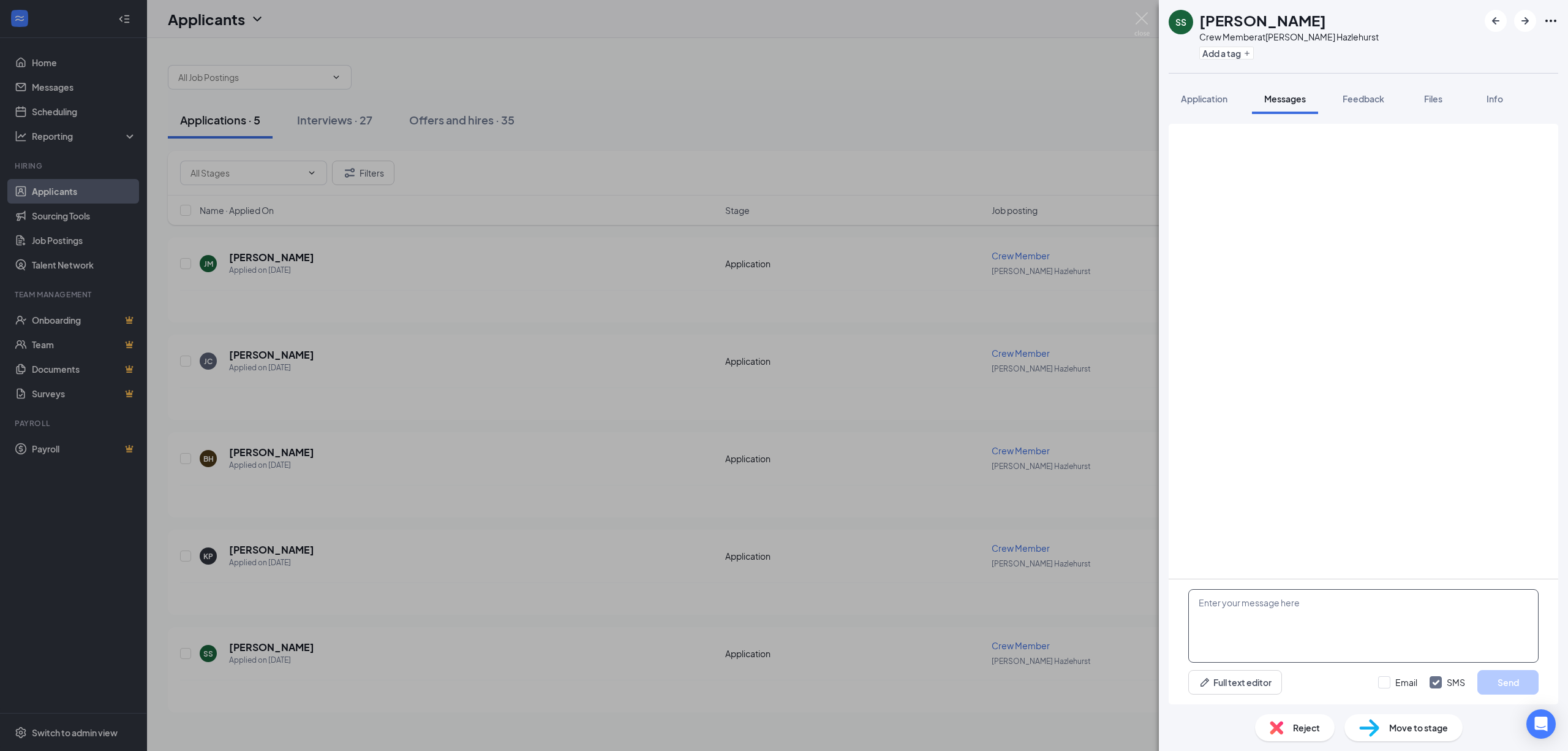
click at [1270, 636] on textarea at bounding box center [1363, 625] width 351 height 74
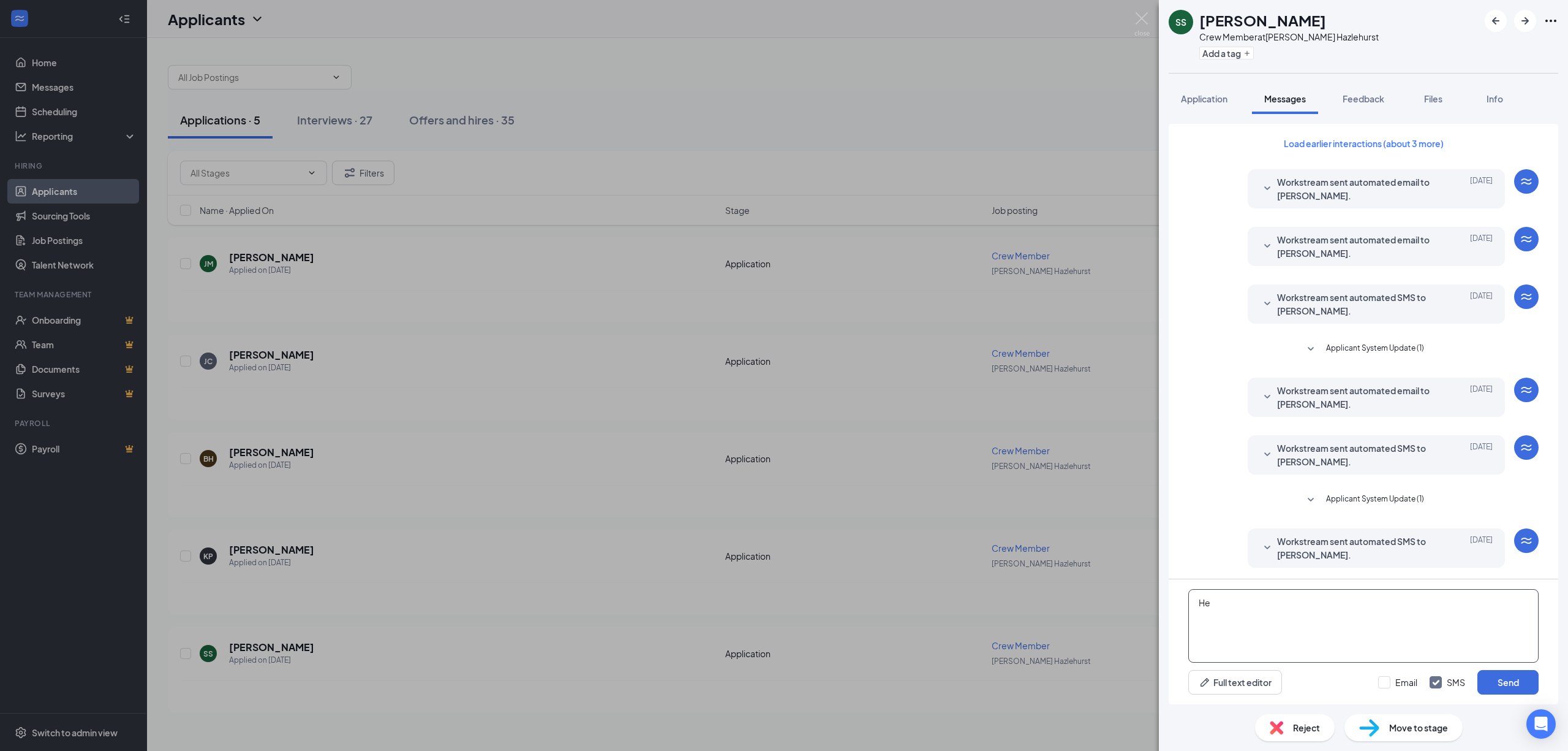
type textarea "H"
click at [1412, 609] on textarea "Have you had a interview yet with us at hardees" at bounding box center [1363, 625] width 351 height 74
type textarea "Have you had a interview yet with us at hardees?"
click at [1525, 681] on button "Send" at bounding box center [1508, 682] width 61 height 25
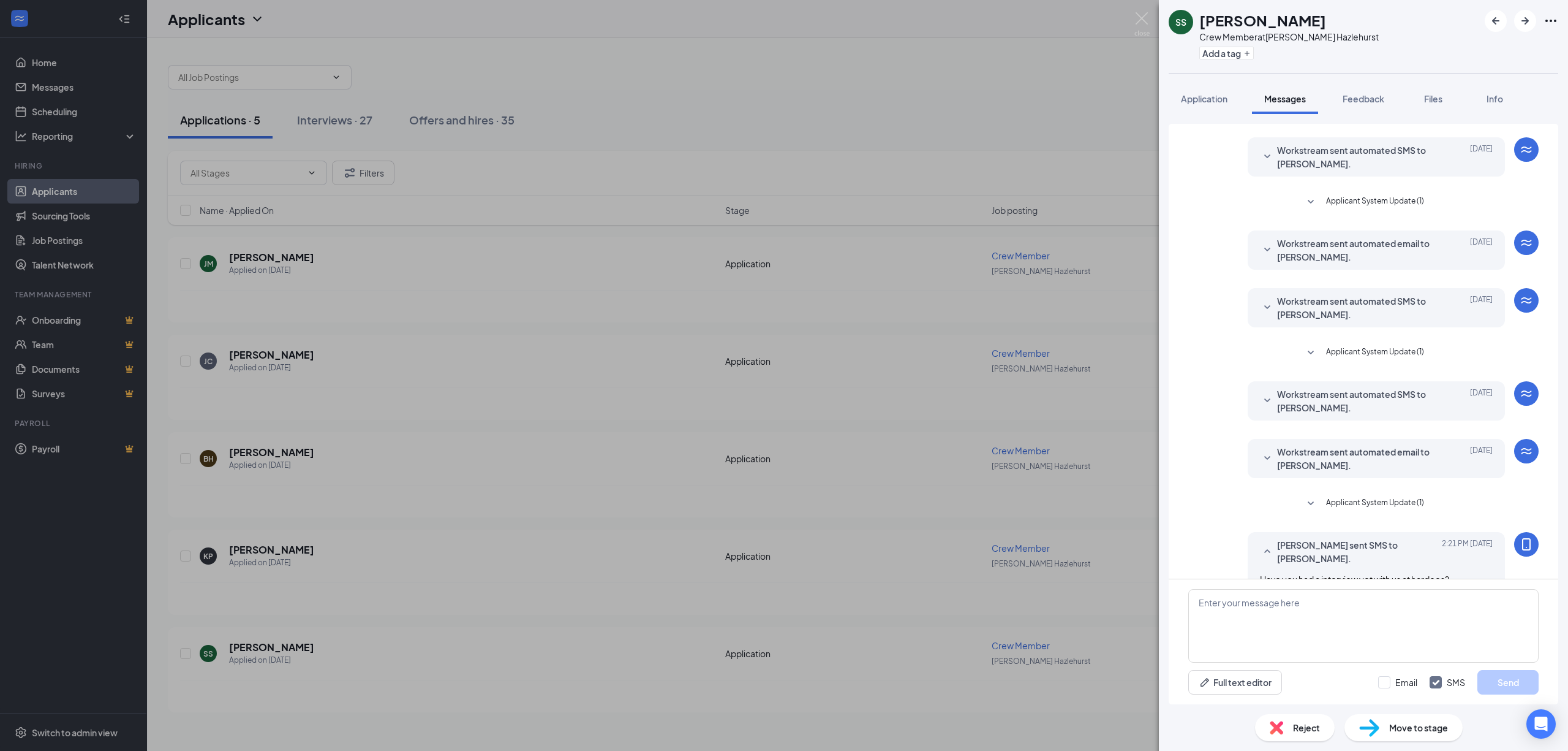
scroll to position [172, 0]
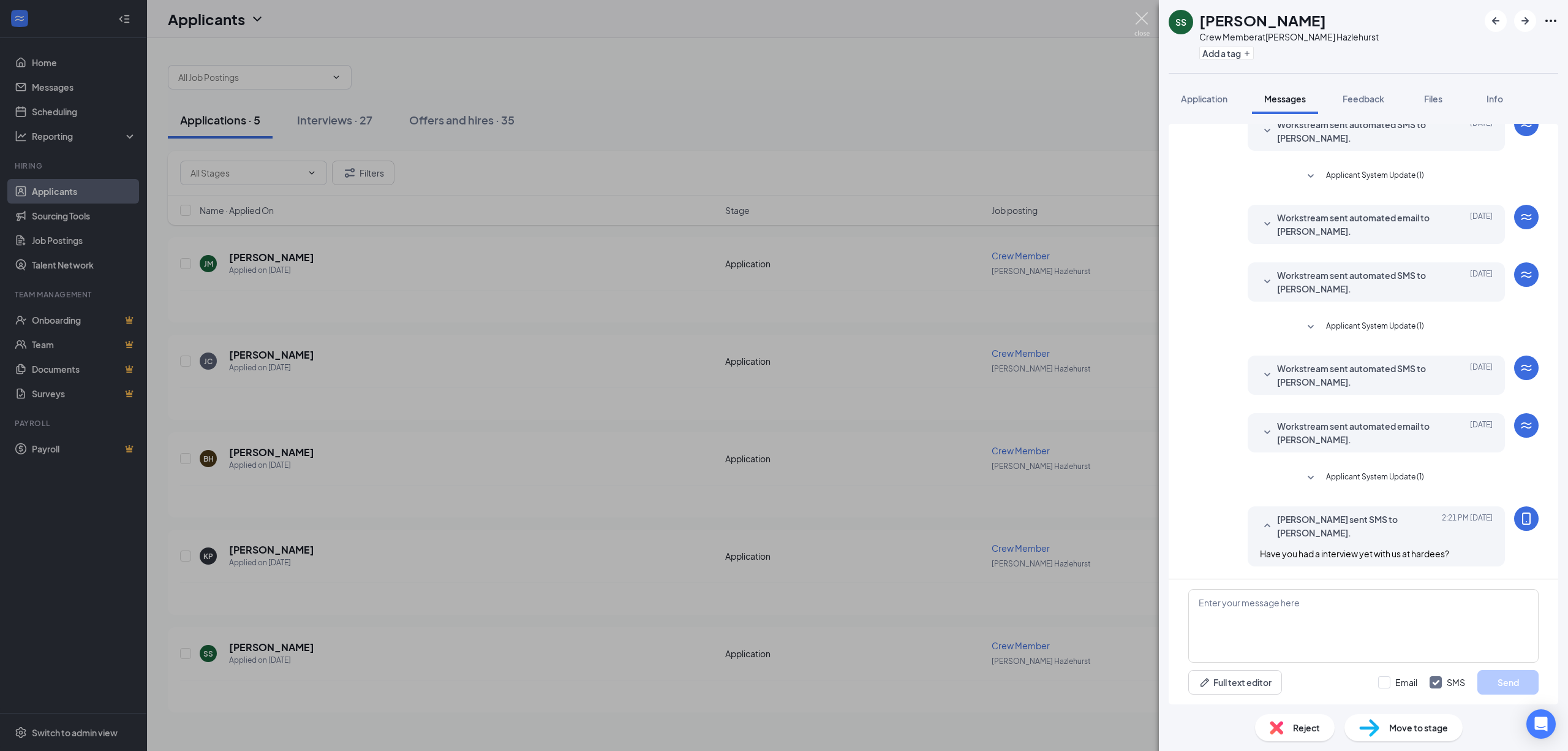
click at [1138, 16] on img at bounding box center [1142, 24] width 15 height 24
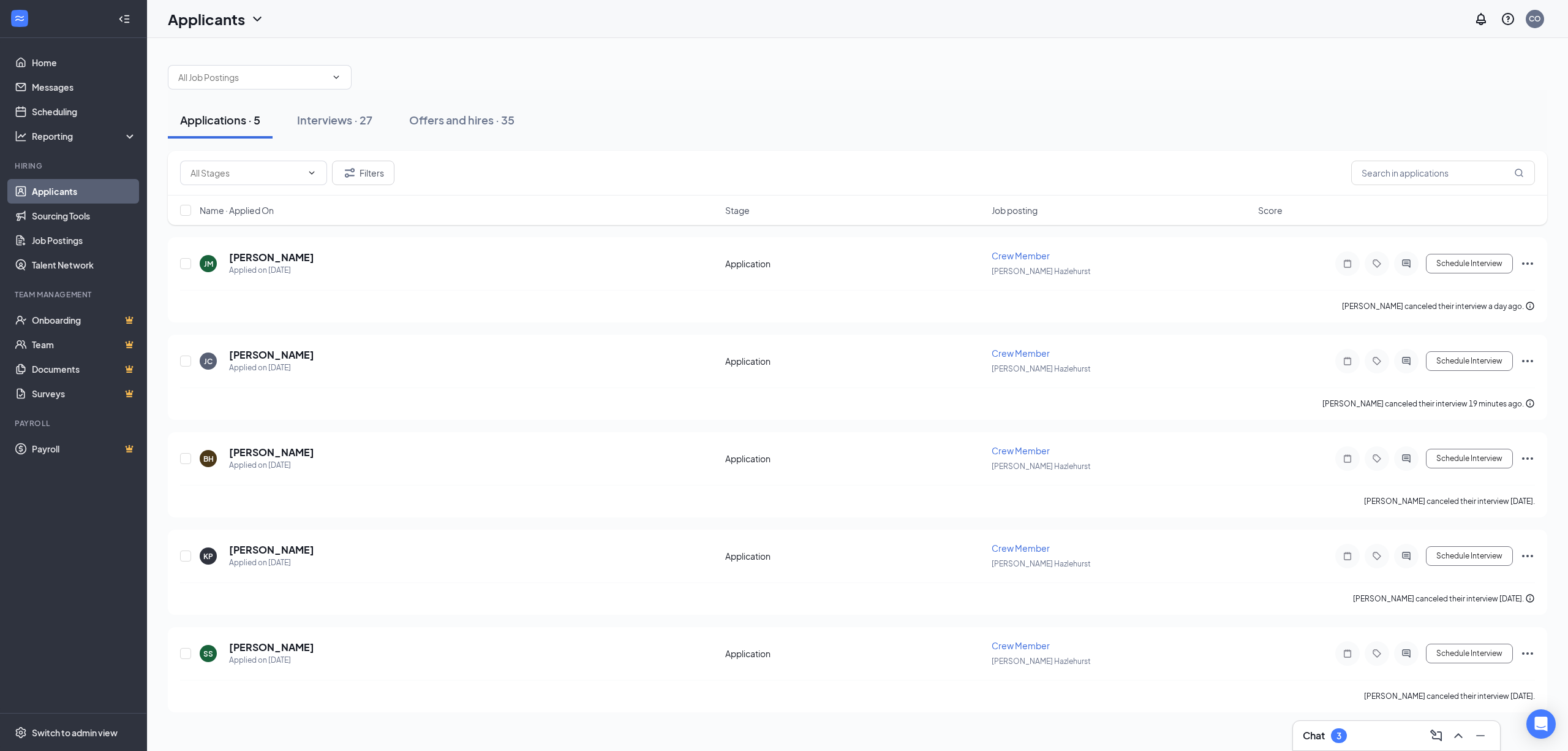
click at [1329, 739] on div "Chat 3" at bounding box center [1324, 735] width 44 height 15
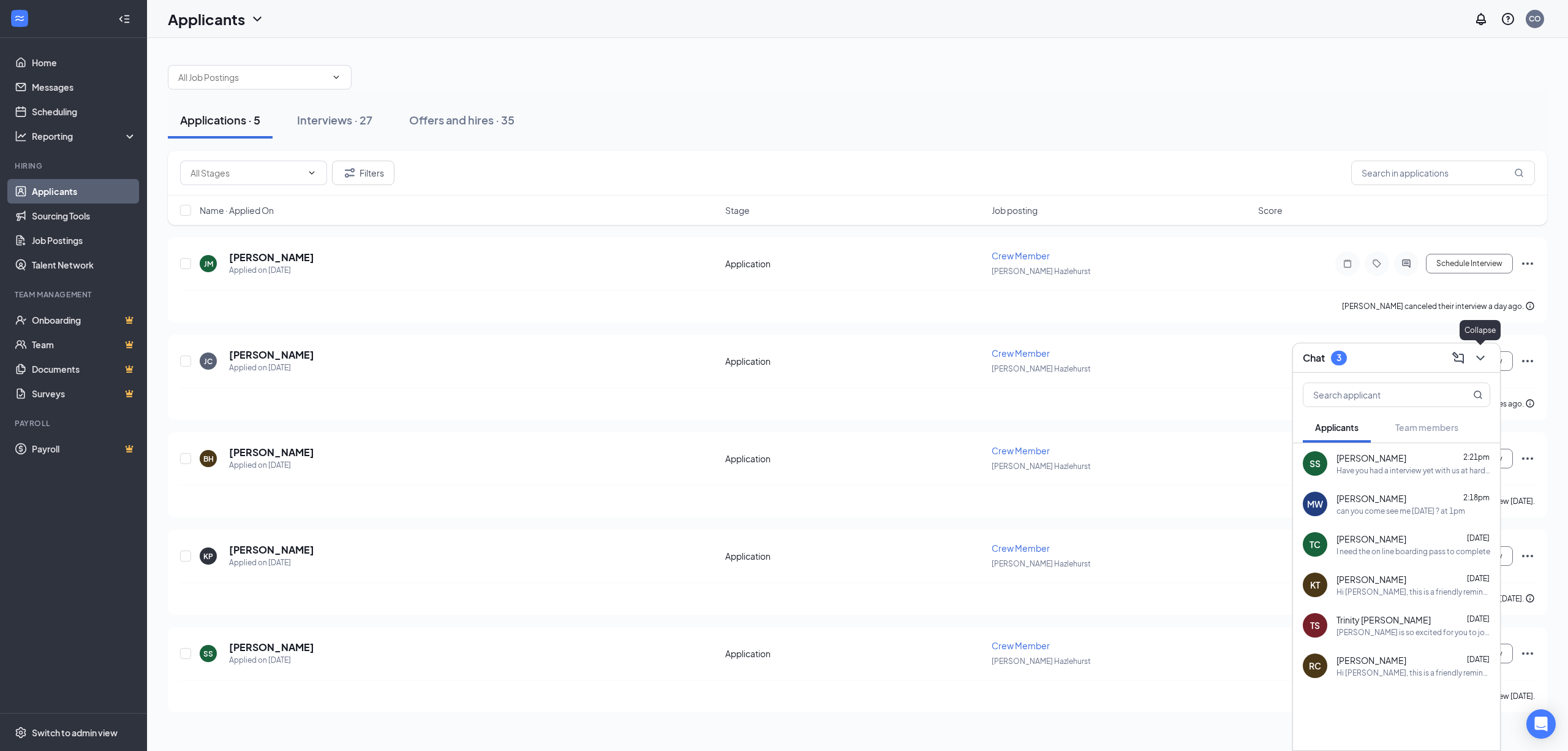
click at [1481, 364] on icon "ChevronDown" at bounding box center [1481, 358] width 15 height 15
